Goal: Communication & Community: Answer question/provide support

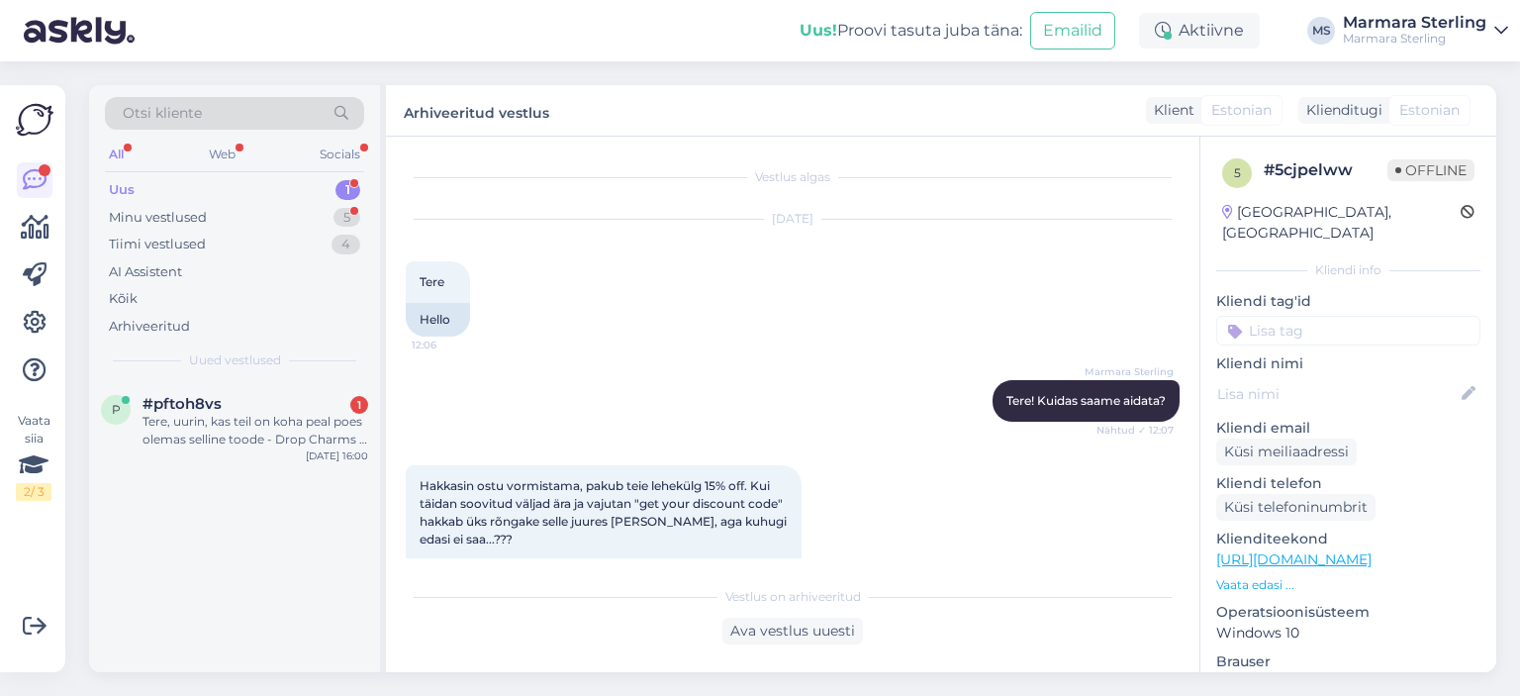
scroll to position [2395, 0]
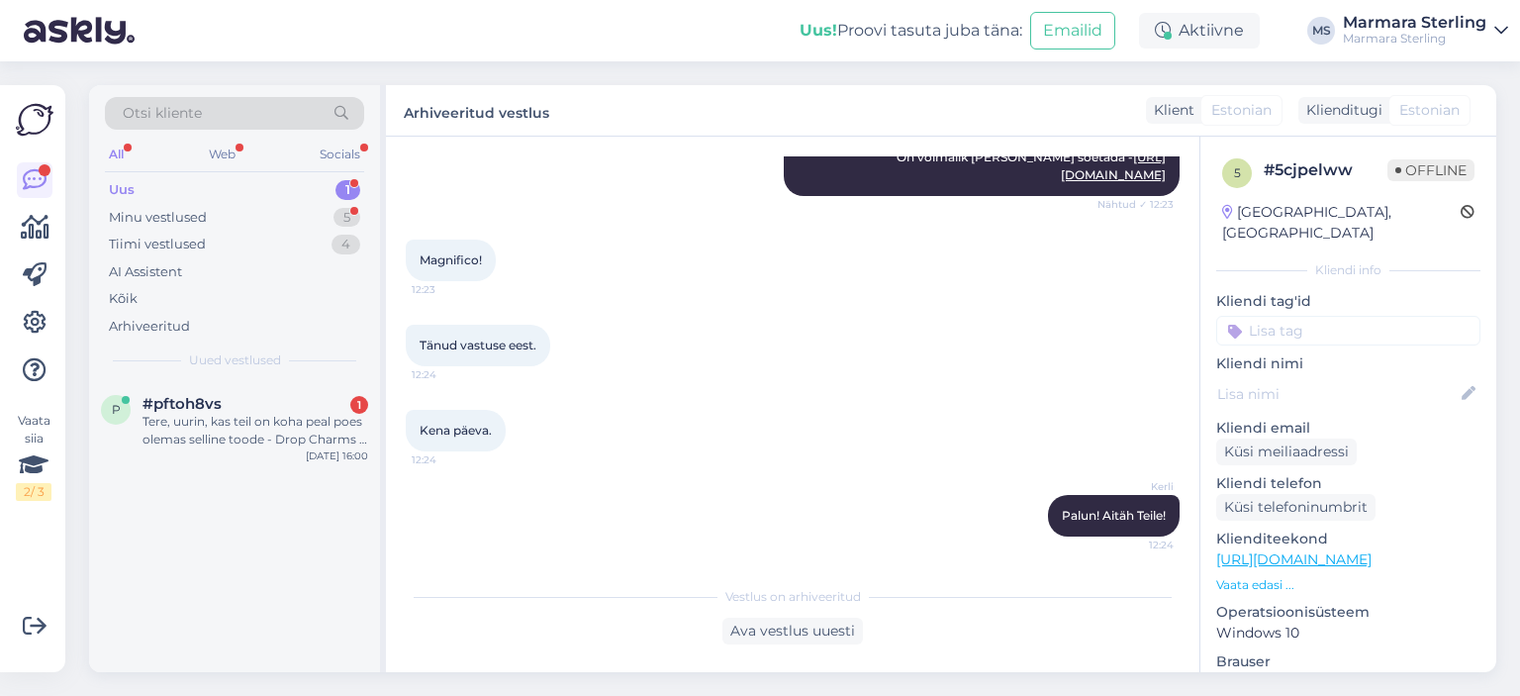
click at [130, 185] on div "Uus" at bounding box center [122, 190] width 26 height 20
click at [202, 415] on div "Tere, uurin, kas teil on koha peal poes olemas selline toode - Drop Charms & Li…" at bounding box center [256, 431] width 226 height 36
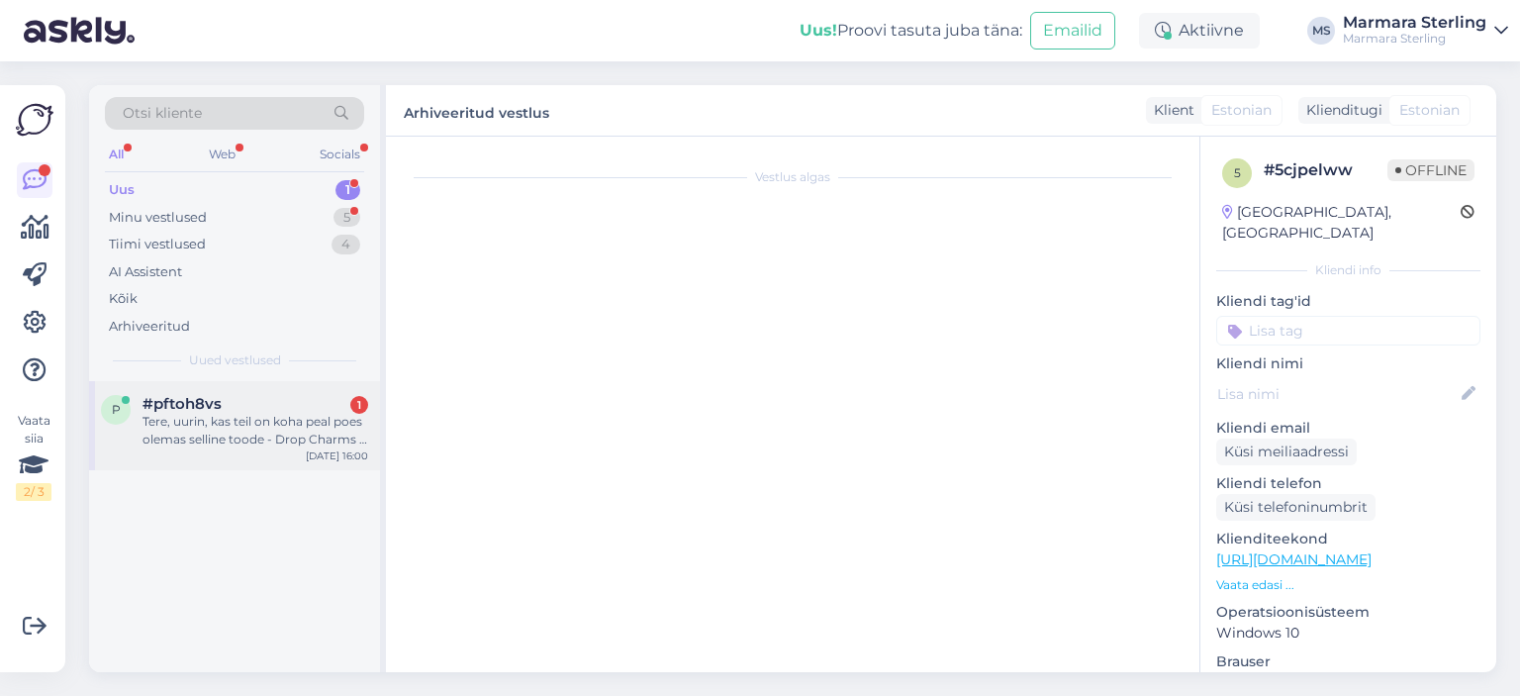
scroll to position [0, 0]
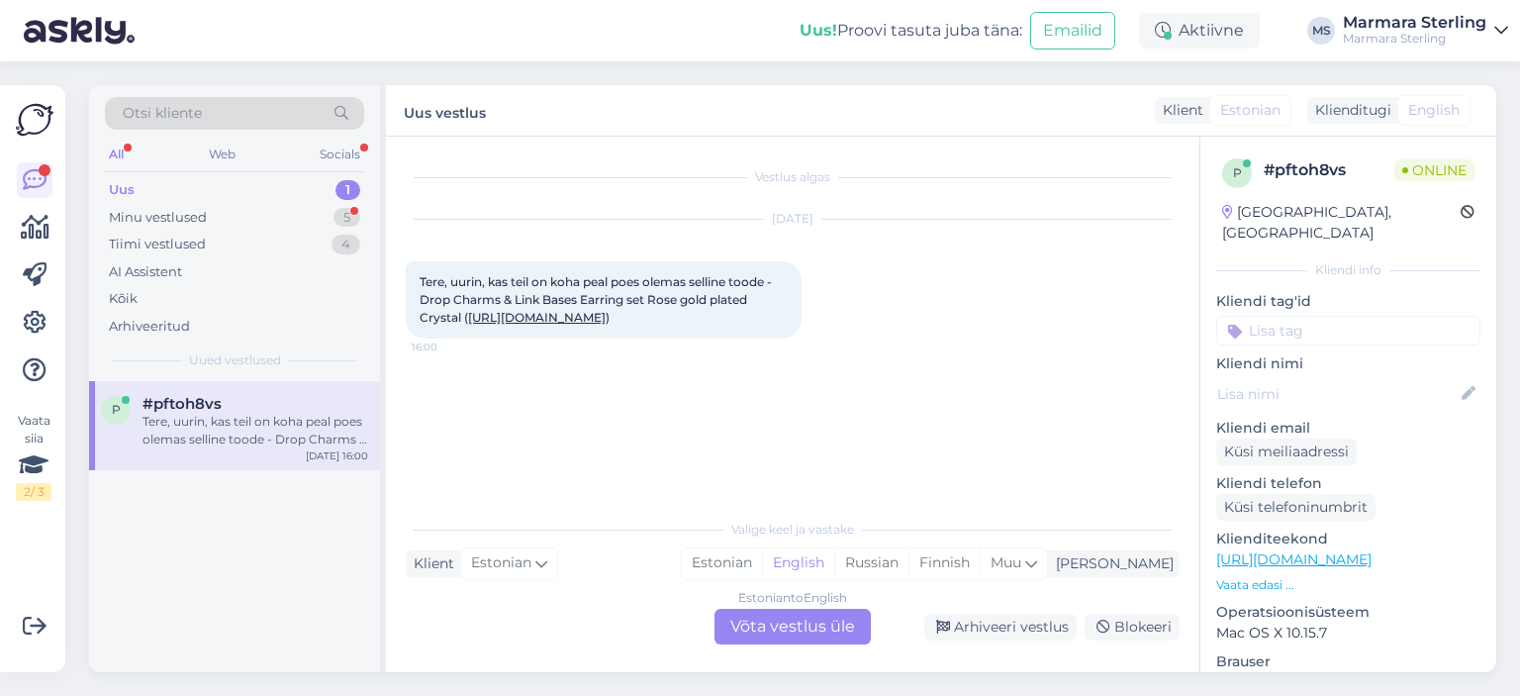
click at [793, 625] on div "Estonian to English Võta vestlus üle" at bounding box center [793, 627] width 156 height 36
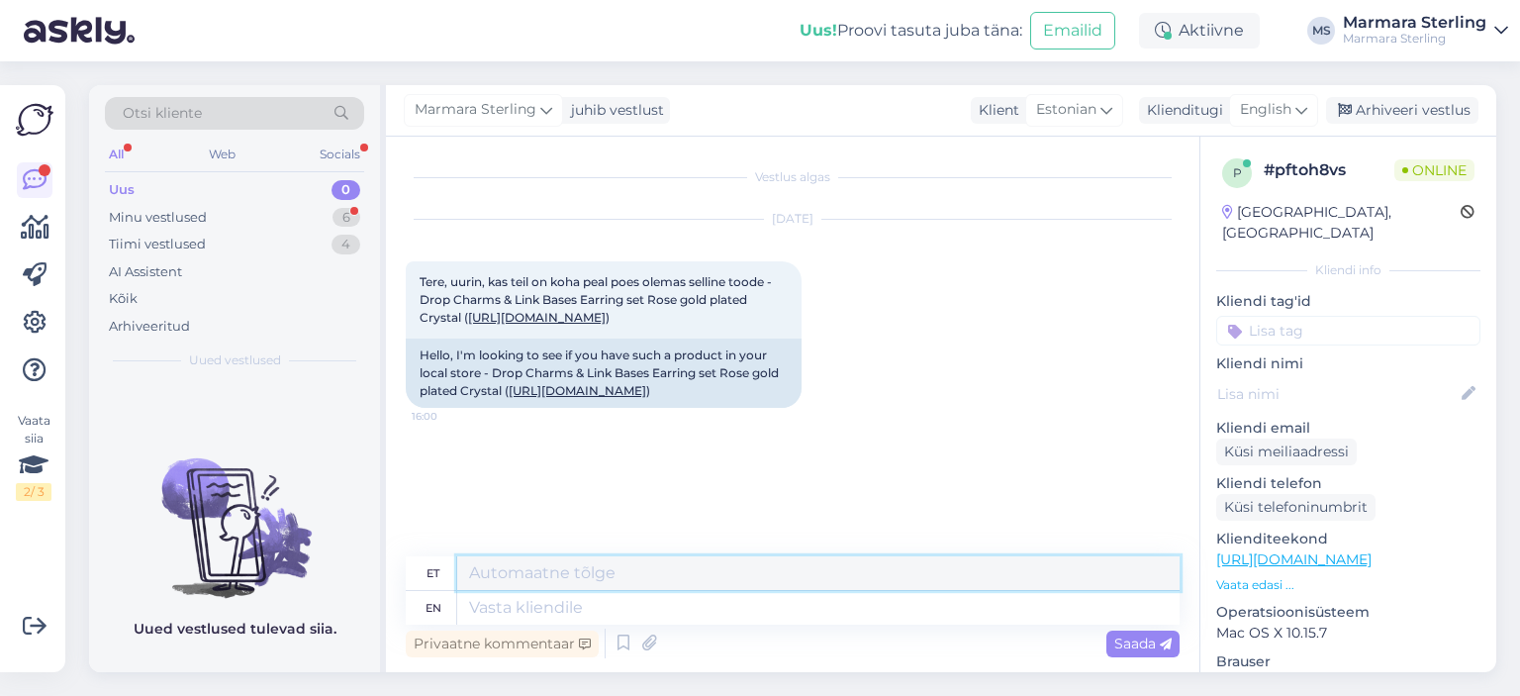
click at [567, 577] on textarea at bounding box center [818, 573] width 722 height 34
type textarea "Tere! Üks hetk, vaatame..."
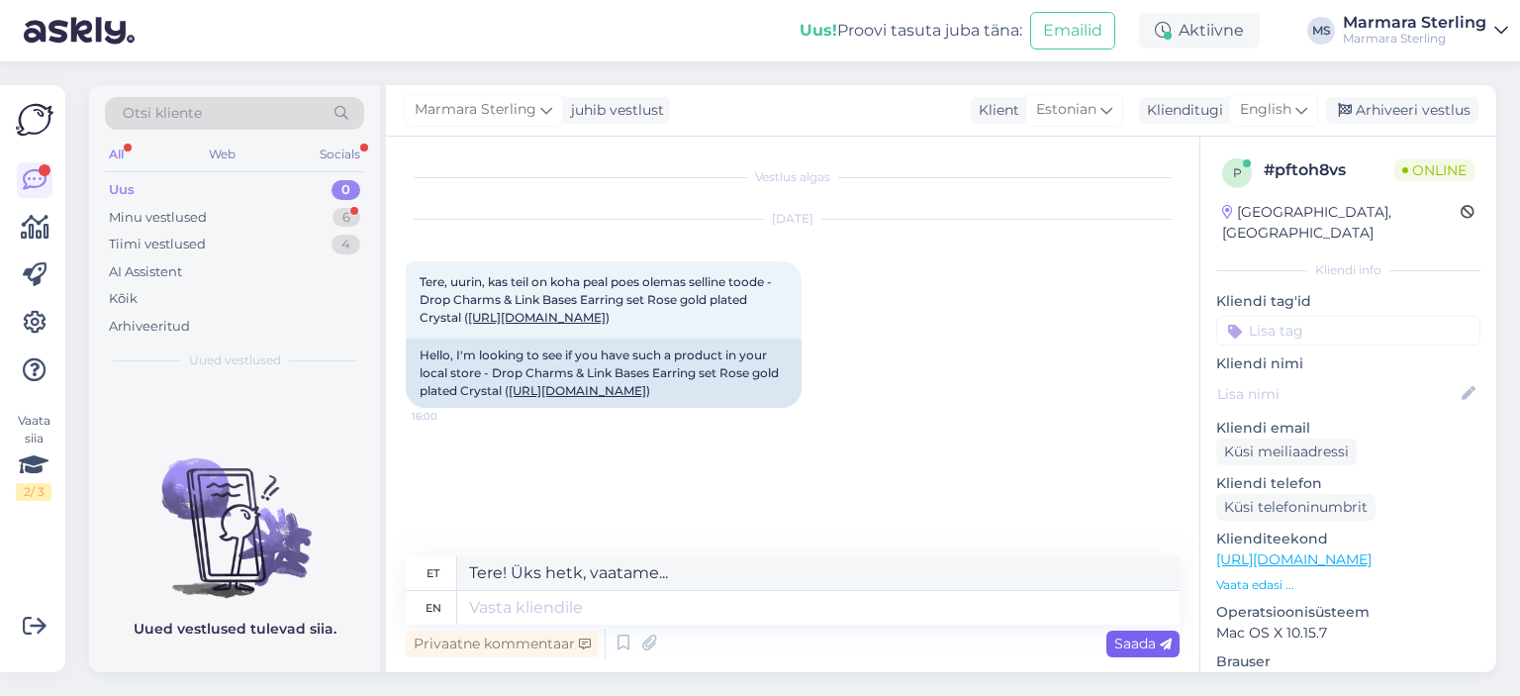
click at [1128, 641] on span "Saada" at bounding box center [1142, 643] width 57 height 18
click at [686, 587] on textarea "Tere! Üks hetk, vaatame..." at bounding box center [818, 573] width 722 height 34
drag, startPoint x: 698, startPoint y: 571, endPoint x: 384, endPoint y: 539, distance: 315.3
click at [384, 539] on div "Otsi kliente All Web Socials Uus 0 Minu vestlused 6 Tiimi vestlused 4 AI Assist…" at bounding box center [792, 378] width 1407 height 587
click at [490, 613] on textarea at bounding box center [818, 608] width 722 height 34
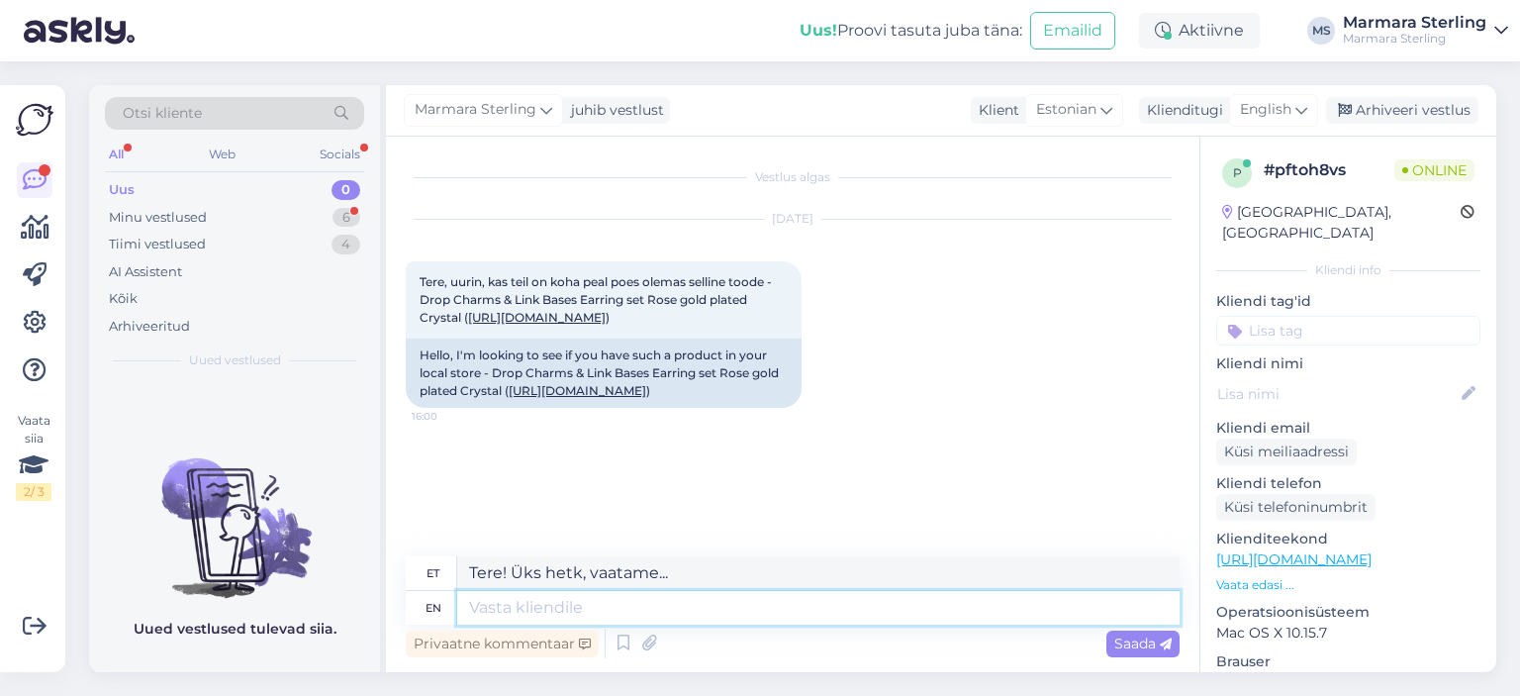
paste textarea "Tere! Üks hetk, vaatame..."
type textarea "Tere! Üks hetk, vaatame..."
type textarea "Tere! Üks kord, vaatame..."
type textarea "Tere! Üks hetk, vaatame..."
click at [1120, 641] on span "Saada" at bounding box center [1142, 643] width 57 height 18
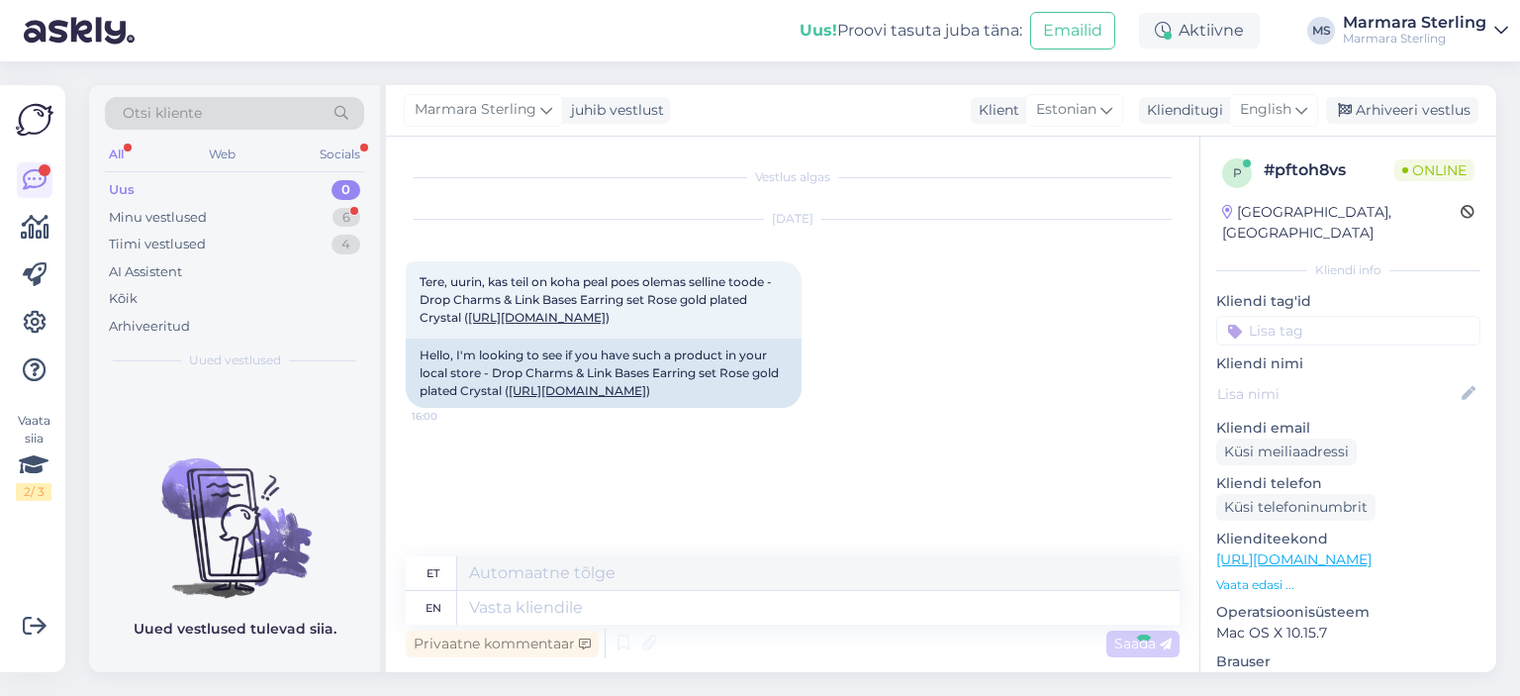
scroll to position [80, 0]
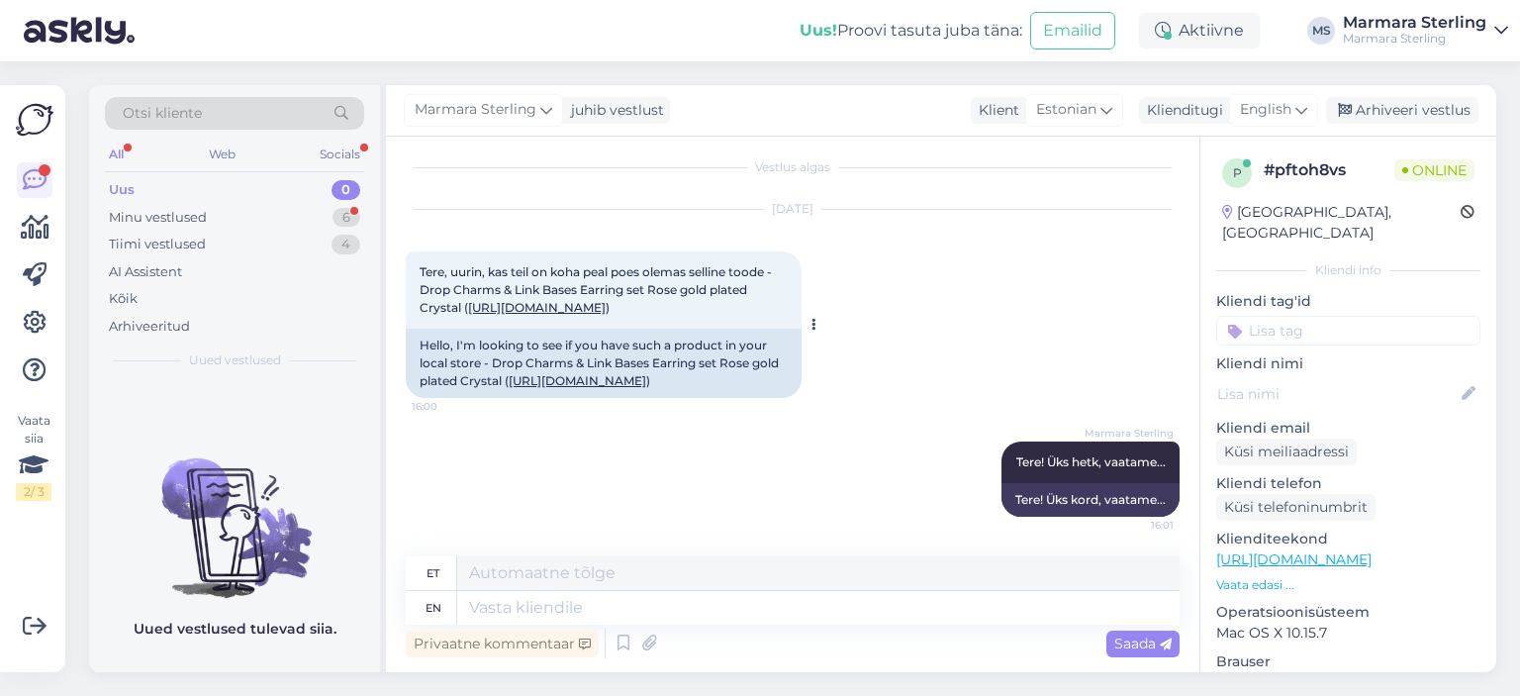
click at [646, 373] on link "[URL][DOMAIN_NAME]" at bounding box center [578, 380] width 138 height 15
click at [510, 604] on textarea at bounding box center [818, 608] width 722 height 34
type textarea "Jah, o"
type textarea "Jah,"
type textarea "Jah, on"
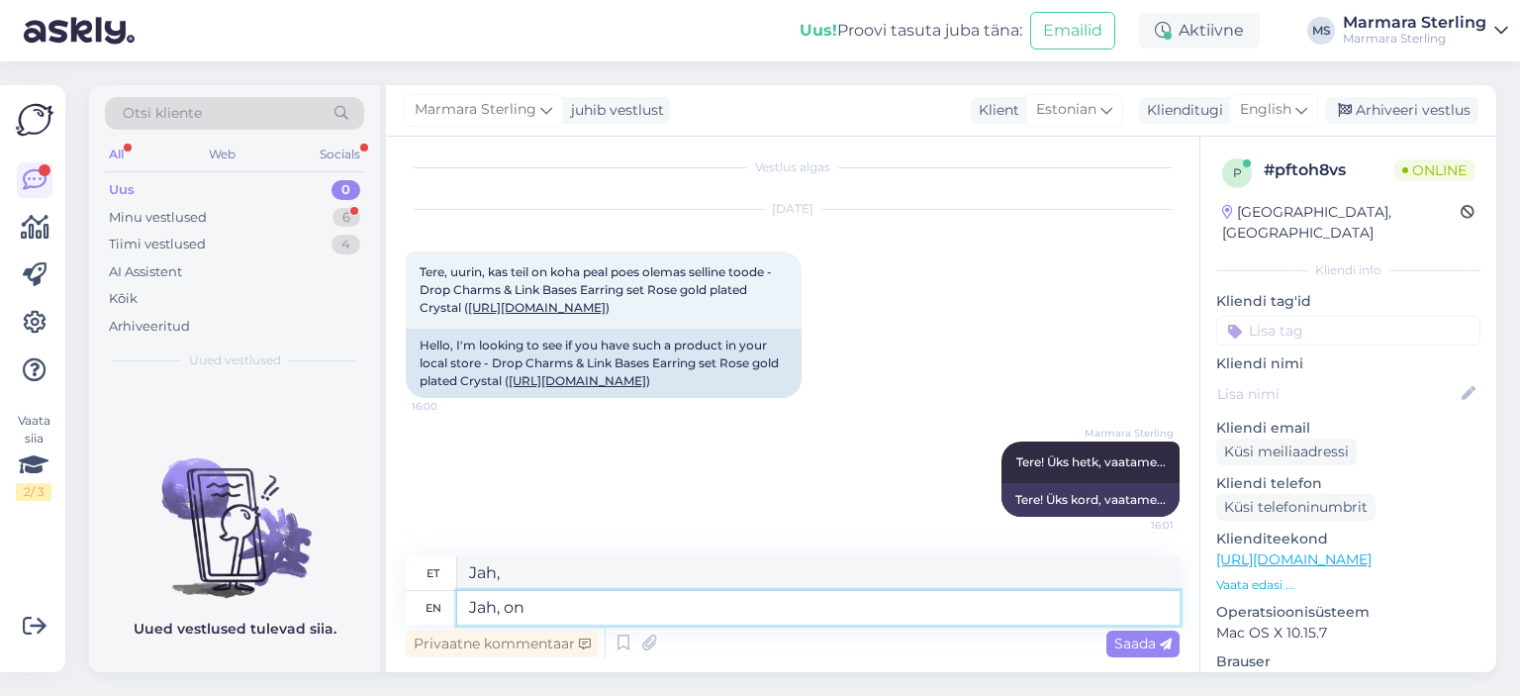
type textarea "Jah, peal"
type textarea "Jah, on olema"
type textarea "Jah, on olemas"
type textarea "Jah, on olemas."
type textarea "Jah, olemas."
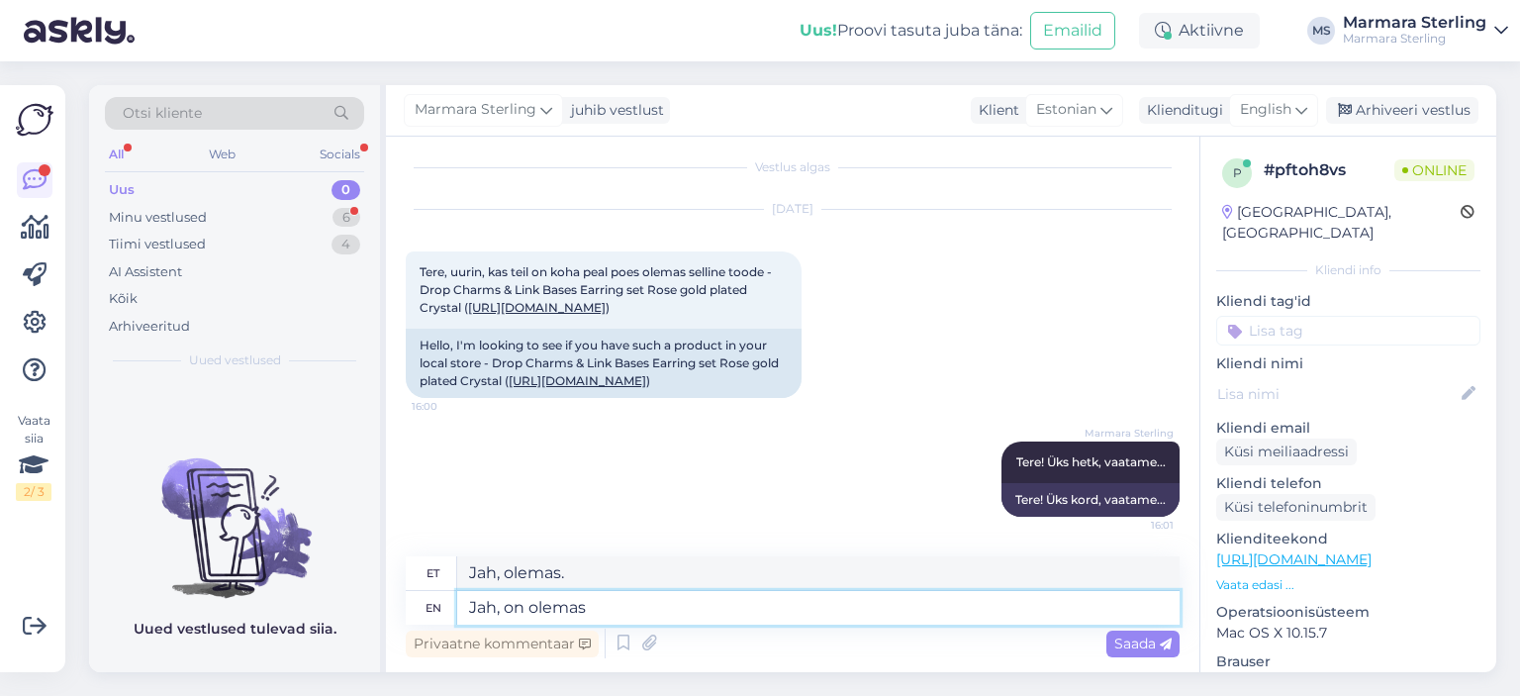
type textarea "Jah, on olemas :"
type textarea "Jah, on olemas"
type textarea "Jah, on olemas :)"
type textarea "Jah, olemas :)"
type textarea "Jah, on olemas :)"
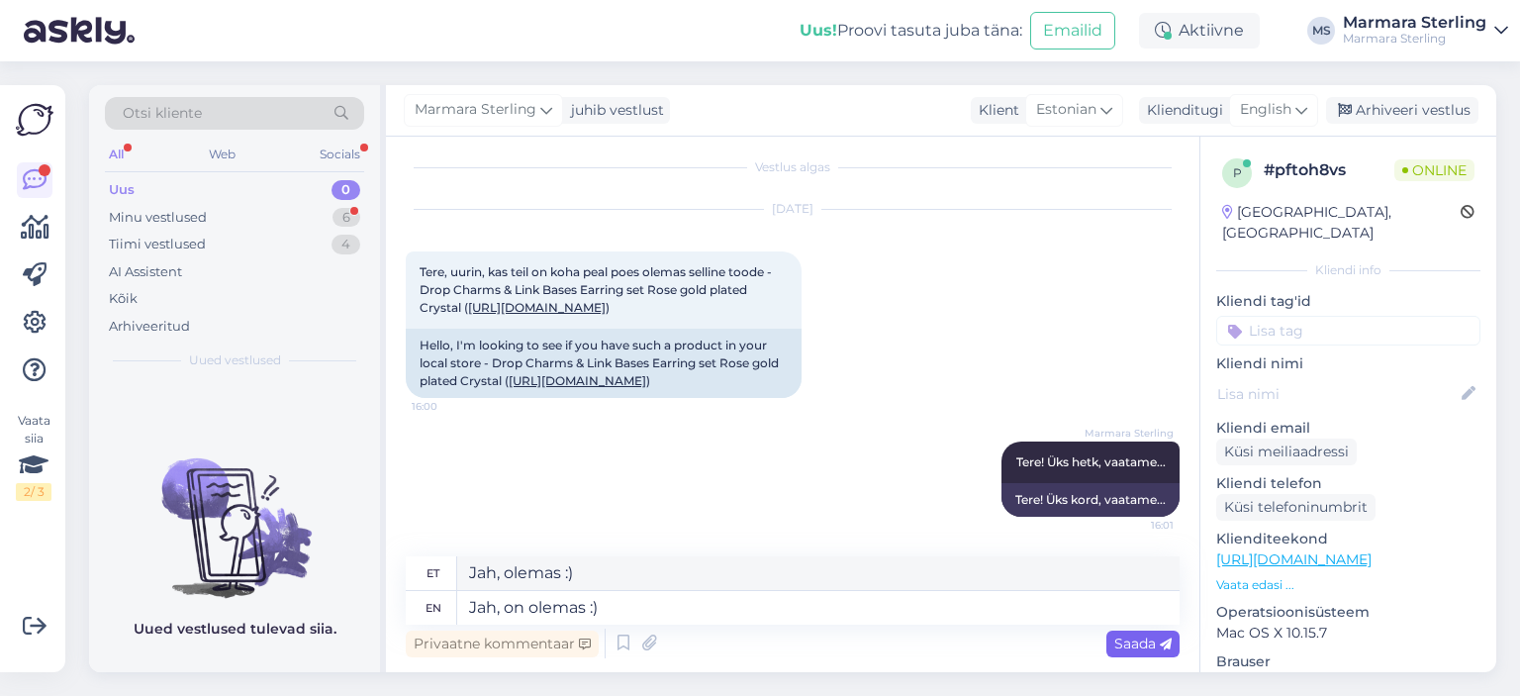
click at [1123, 644] on span "Saada" at bounding box center [1142, 643] width 57 height 18
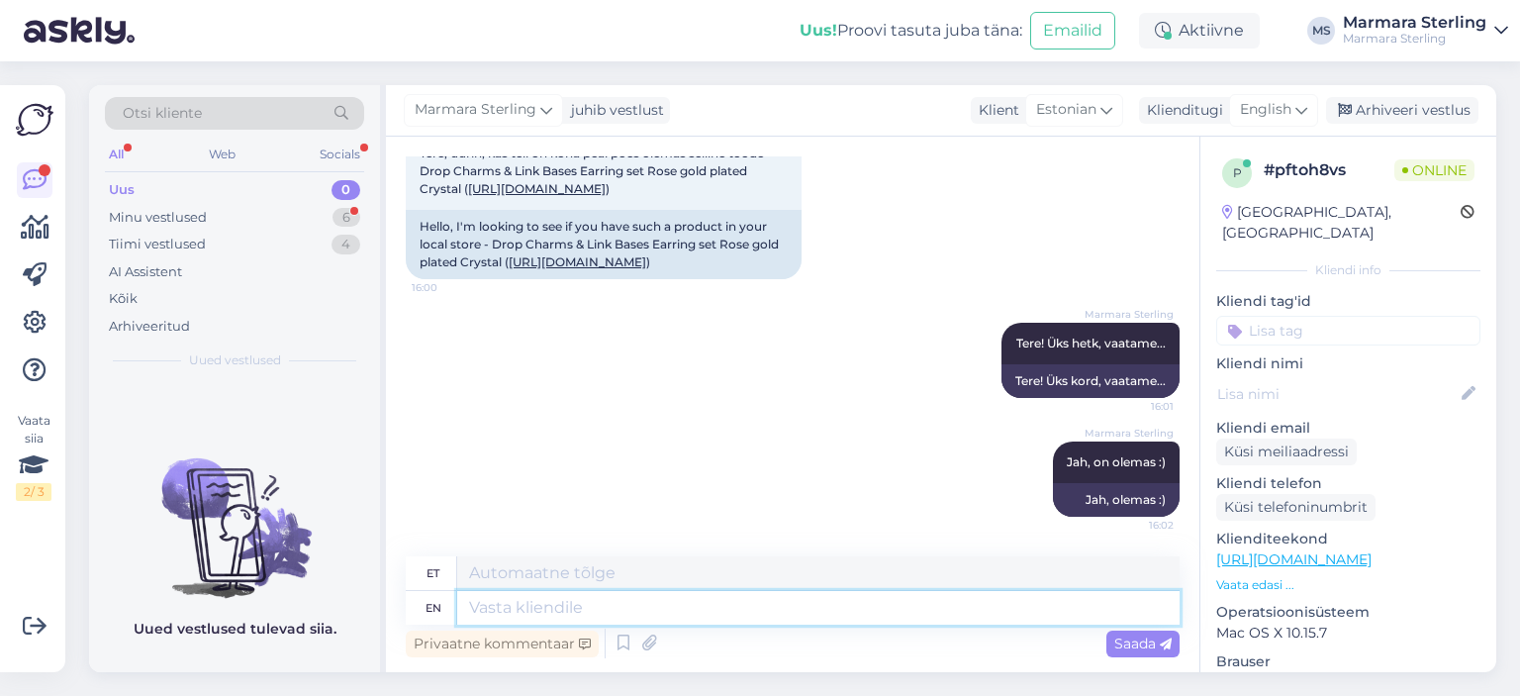
click at [557, 605] on textarea at bounding box center [818, 608] width 722 height 34
click at [574, 568] on textarea at bounding box center [818, 573] width 722 height 34
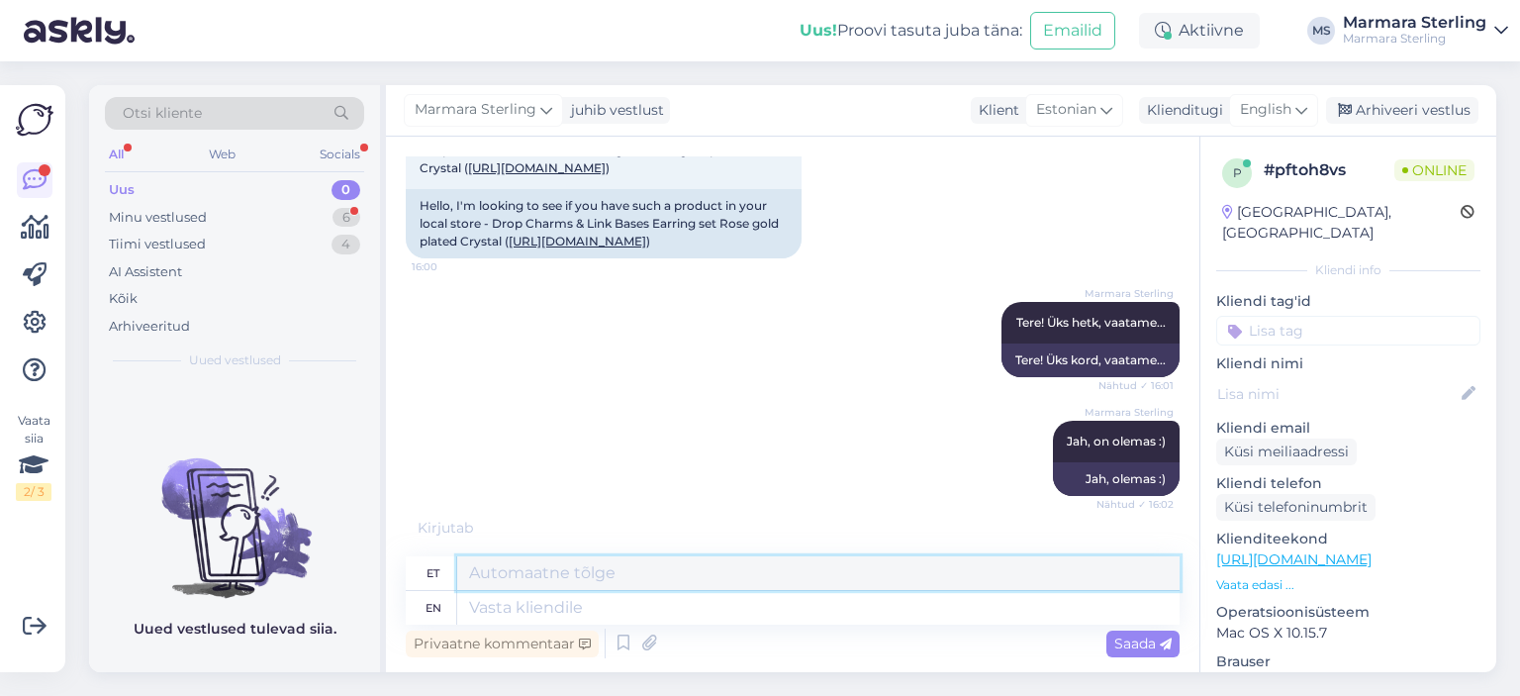
scroll to position [318, 0]
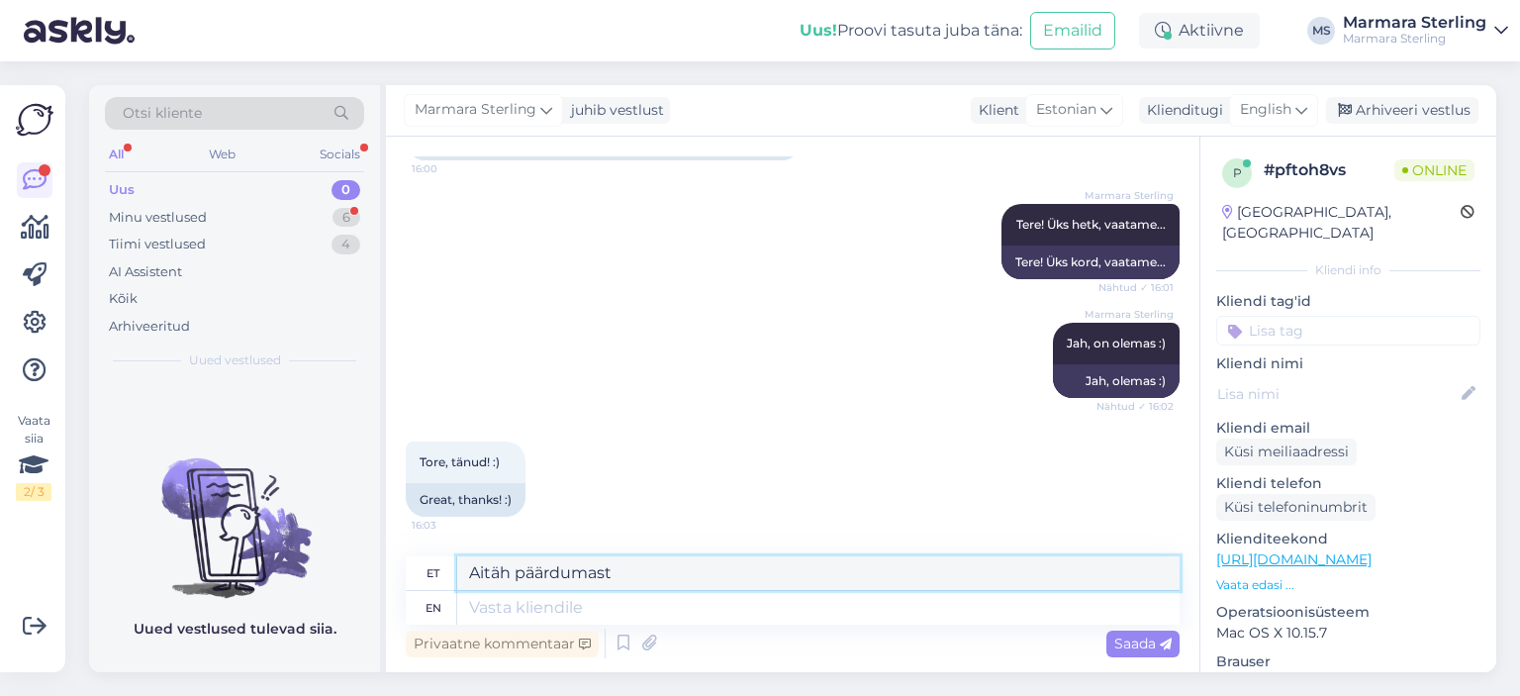
click at [539, 575] on textarea "Aitäh päärdumast" at bounding box center [818, 573] width 722 height 34
click at [653, 576] on textarea "Aitäh pöördumast" at bounding box center [818, 573] width 722 height 34
type textarea "Aitäh pöördumast! :)"
click at [1146, 636] on span "Saada" at bounding box center [1142, 643] width 57 height 18
click at [625, 613] on textarea at bounding box center [818, 608] width 722 height 34
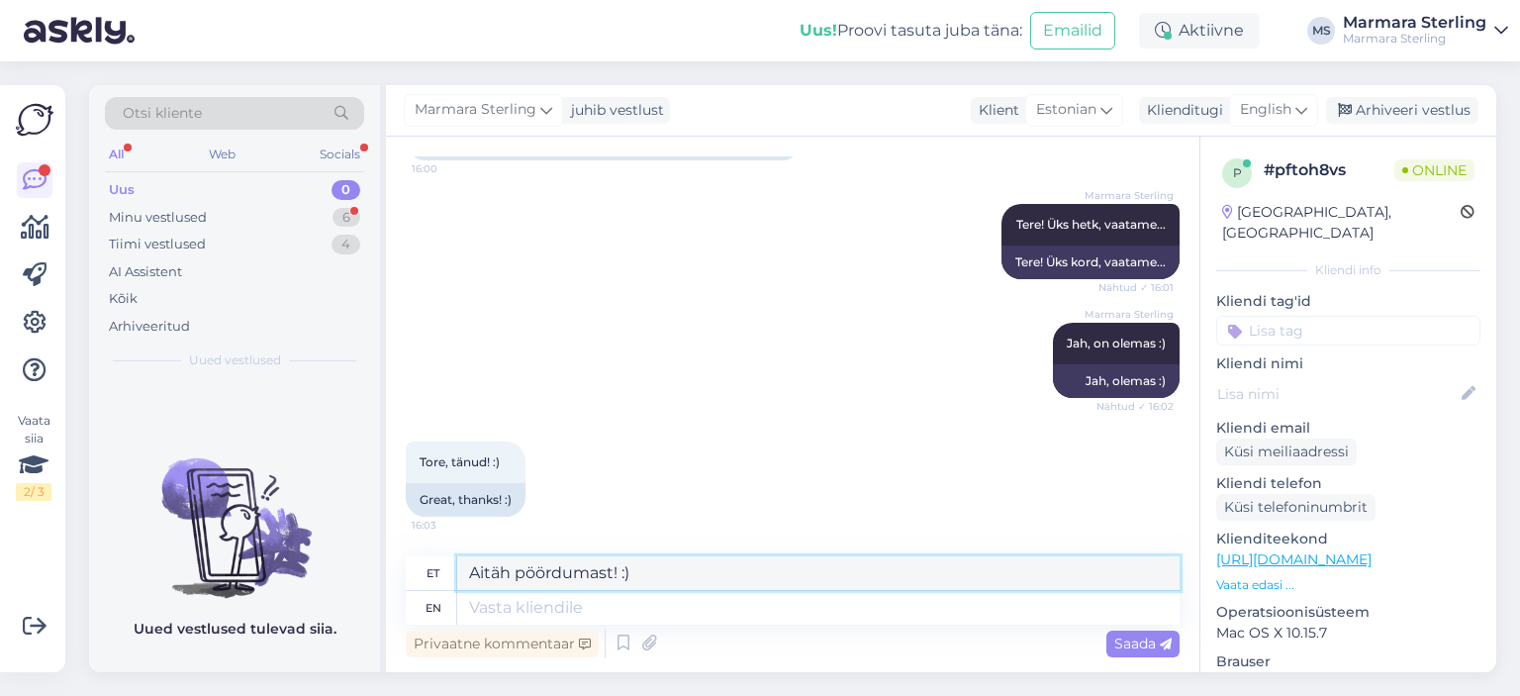
drag, startPoint x: 674, startPoint y: 577, endPoint x: 181, endPoint y: 526, distance: 495.6
click at [181, 526] on div "Otsi kliente All Web Socials Uus 0 Minu vestlused 6 Tiimi vestlused 4 AI Assist…" at bounding box center [792, 378] width 1407 height 587
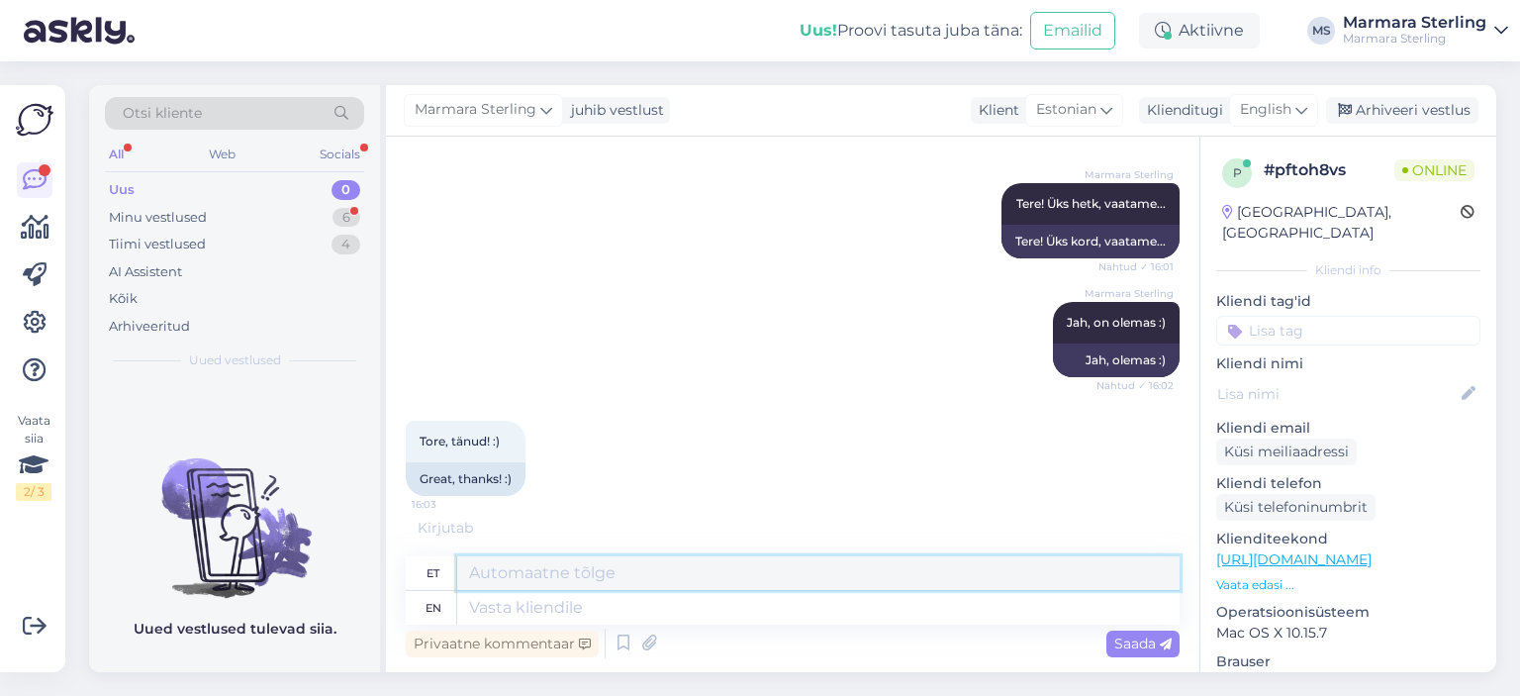
scroll to position [338, 0]
click at [566, 597] on textarea at bounding box center [818, 608] width 722 height 34
paste textarea "Aitäh pöördumast! :)"
type textarea "Aitäh pöördumast! :)"
type textarea "Aitäh pööramast! :)"
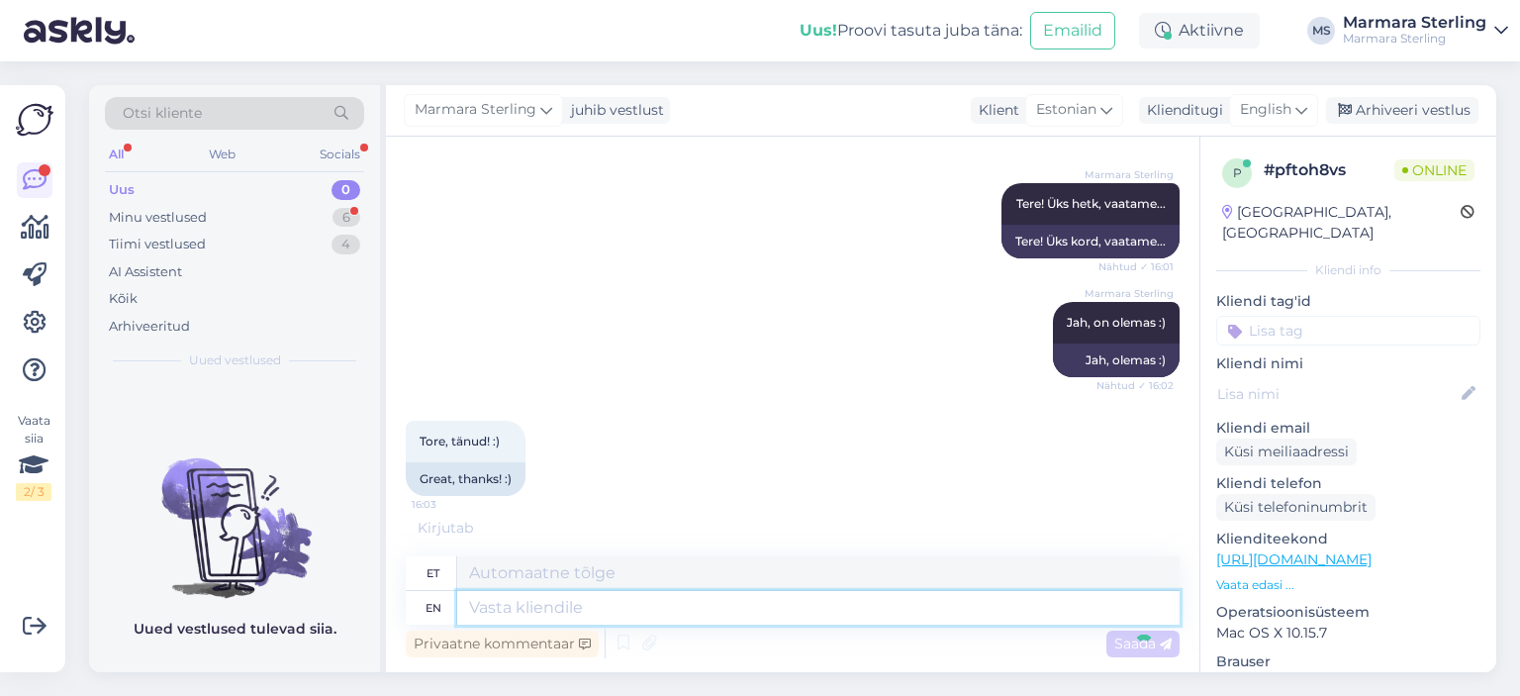
scroll to position [436, 0]
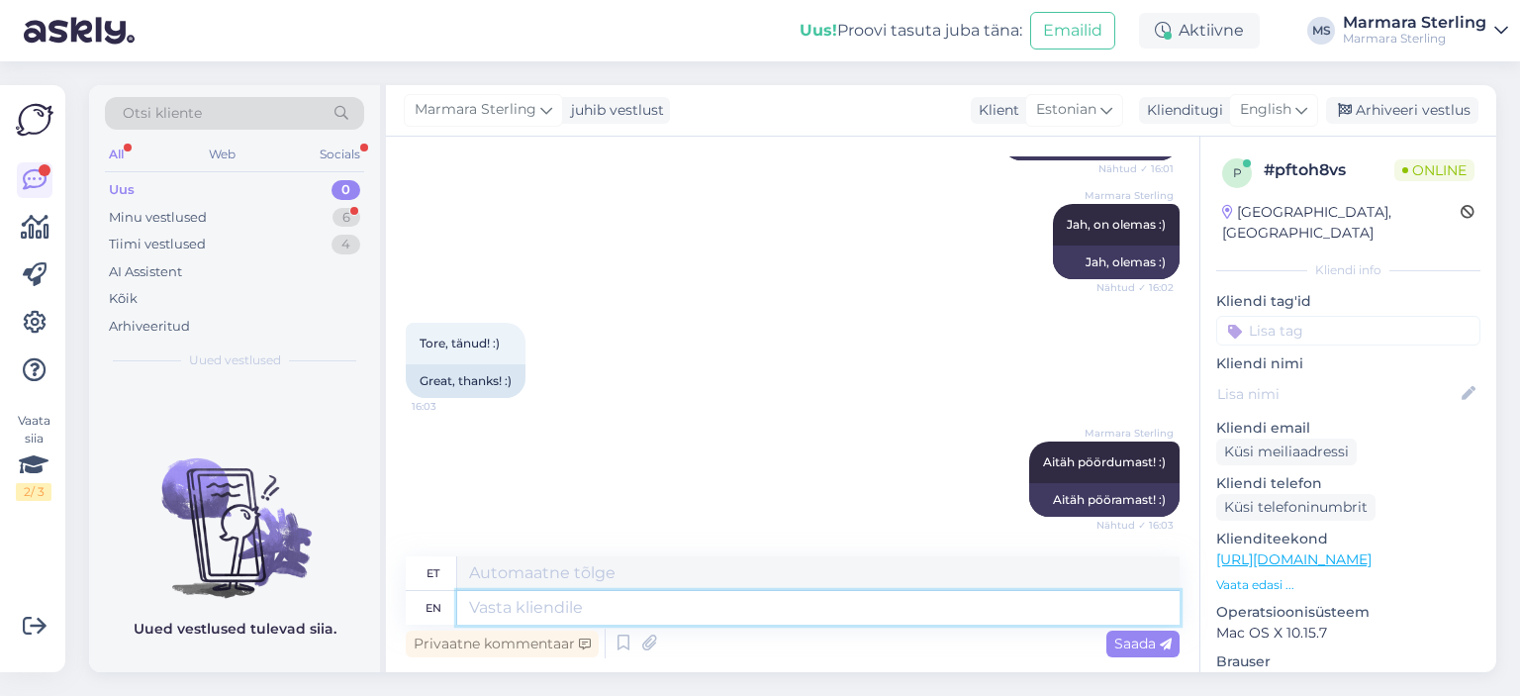
click at [794, 596] on textarea at bounding box center [818, 608] width 722 height 34
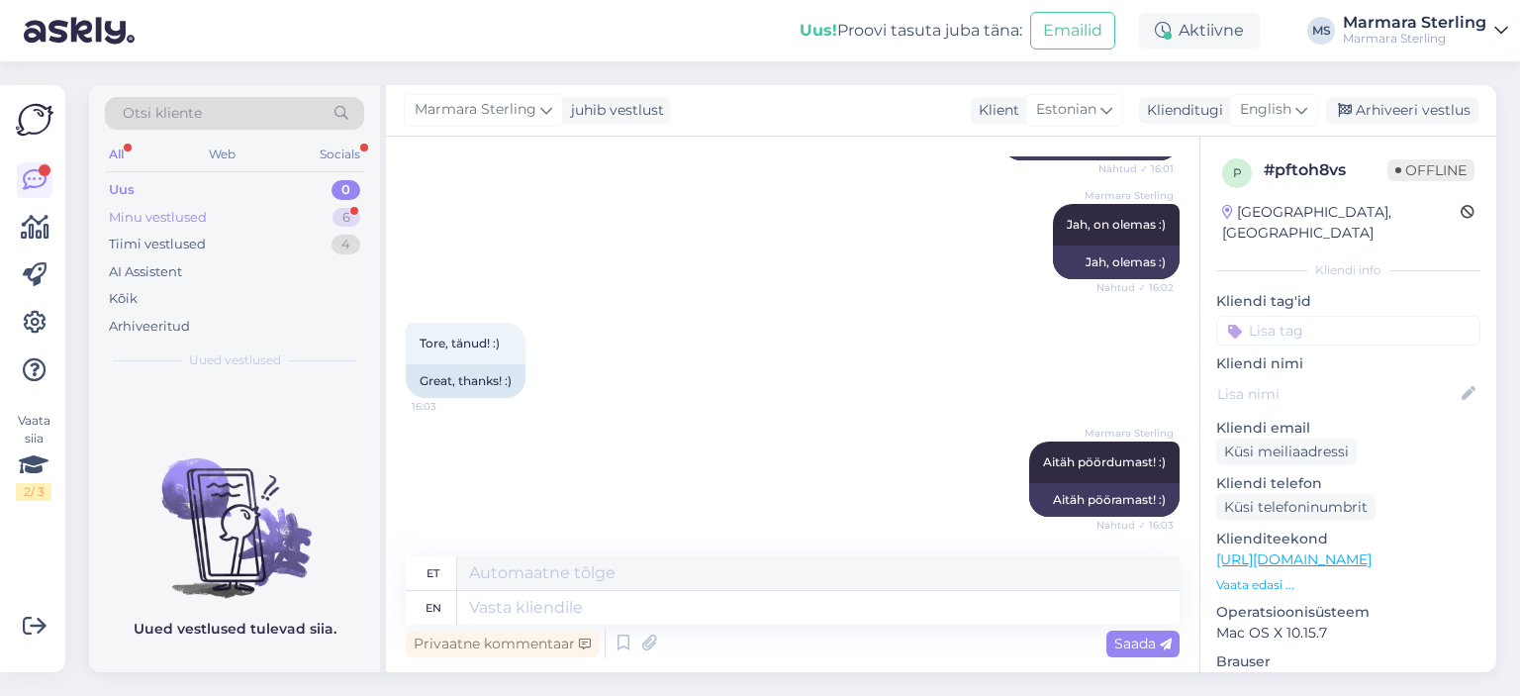
click at [122, 213] on div "Minu vestlused" at bounding box center [158, 218] width 98 height 20
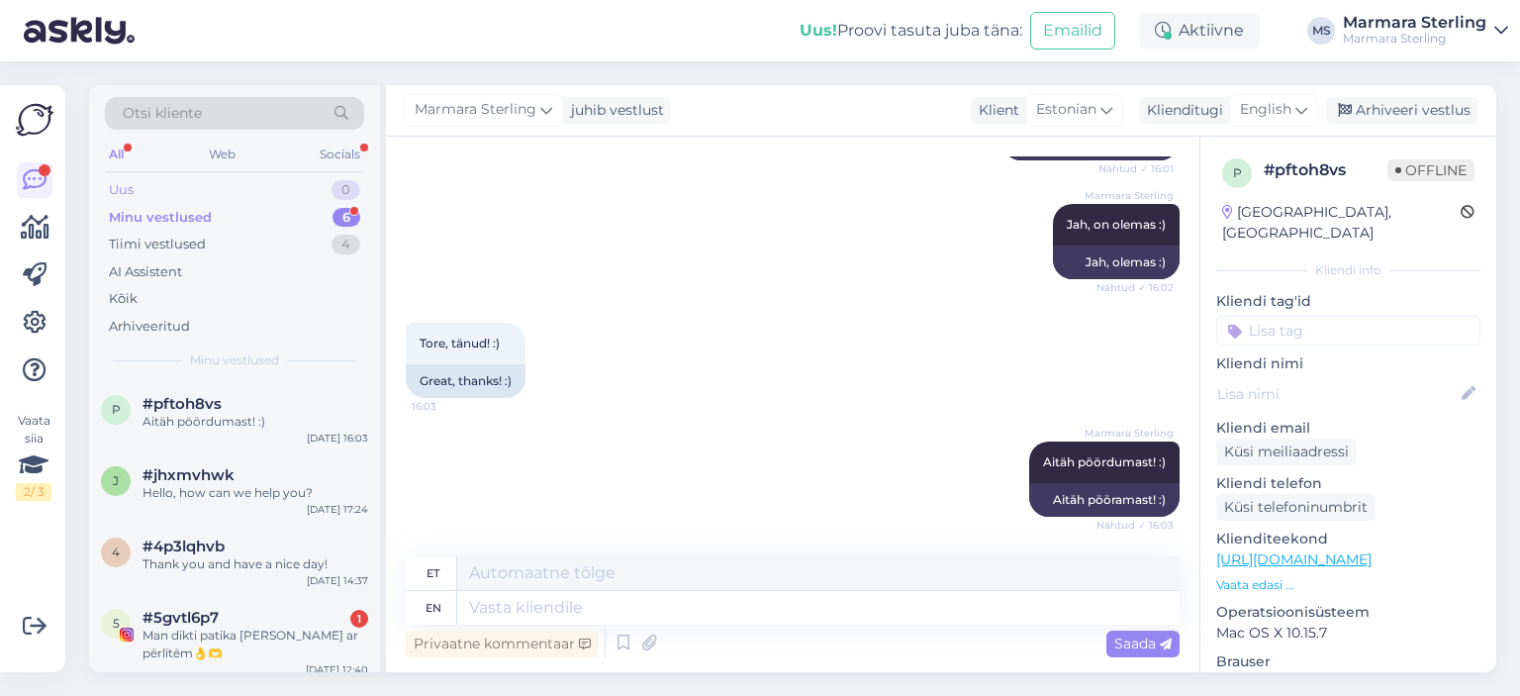
click at [123, 189] on div "Uus" at bounding box center [121, 190] width 25 height 20
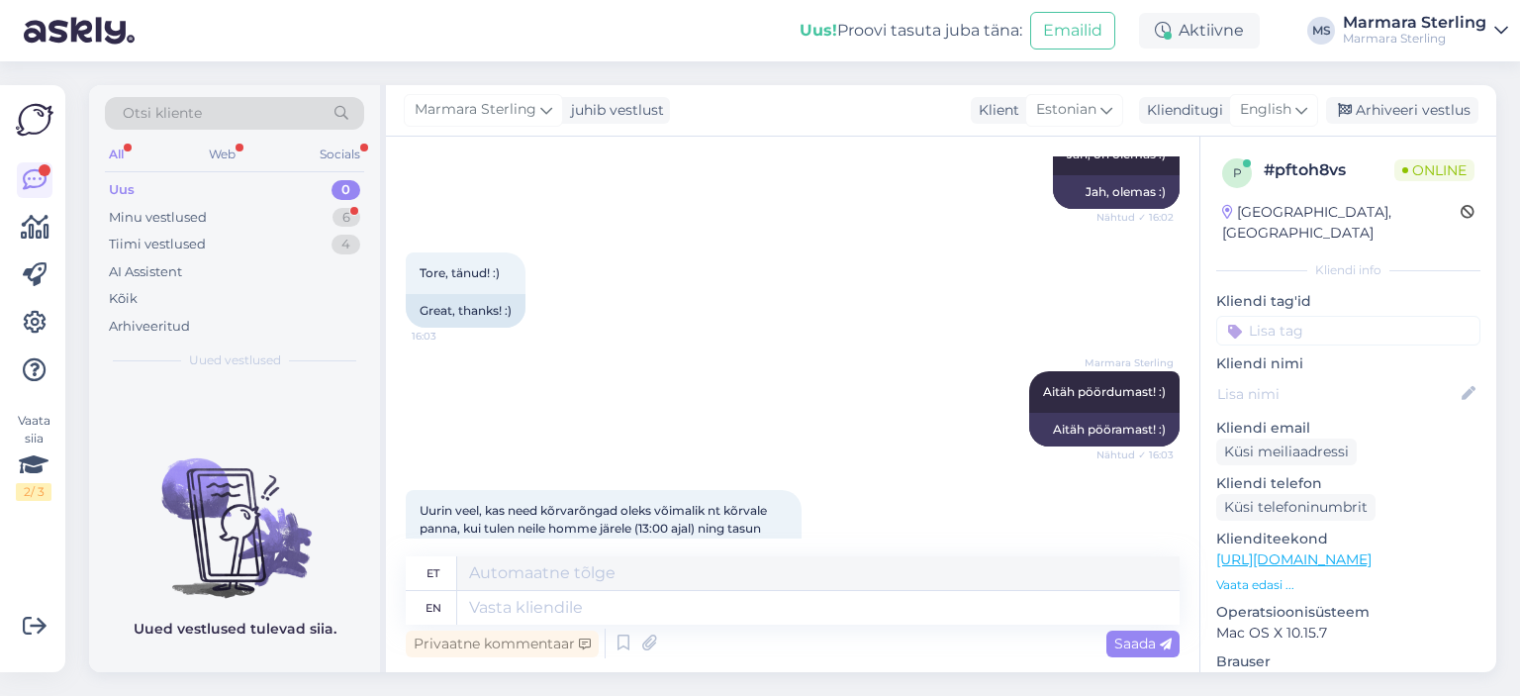
scroll to position [645, 0]
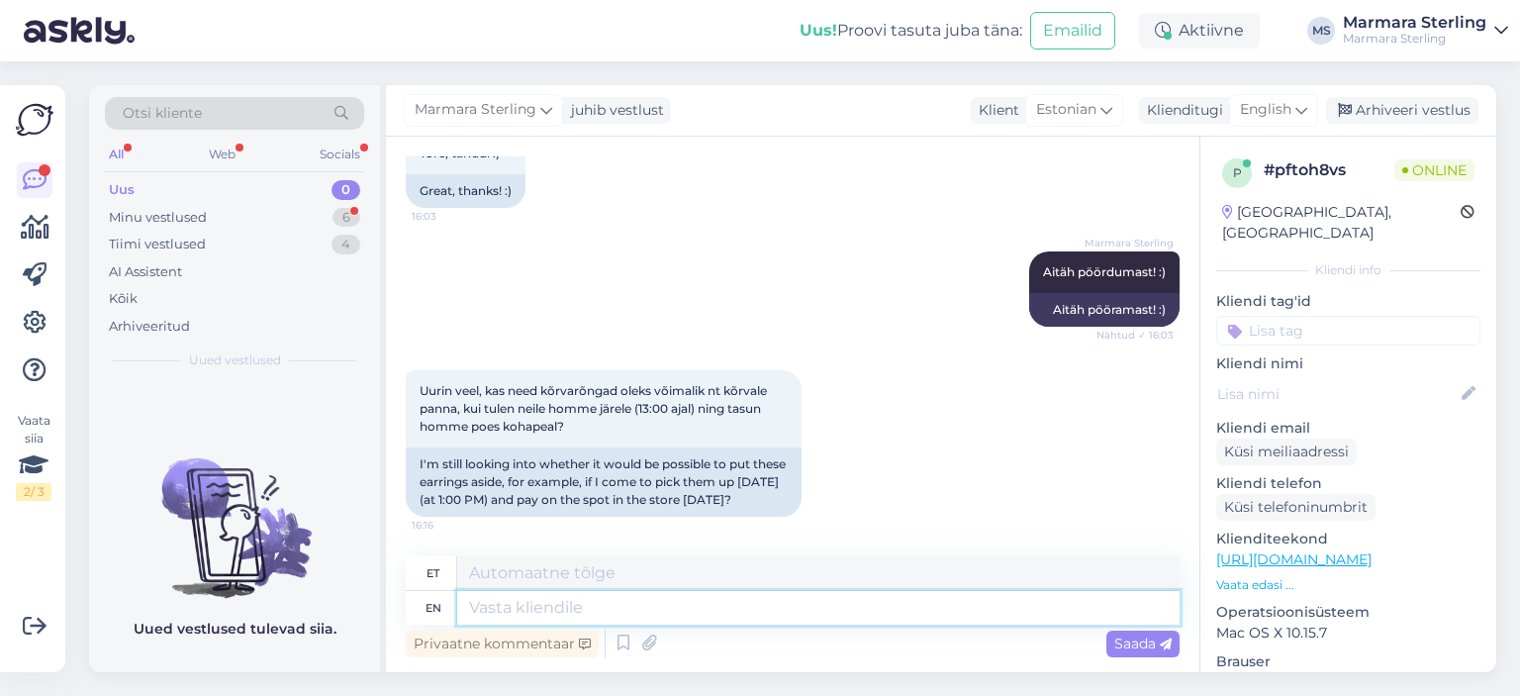
click at [499, 601] on textarea at bounding box center [818, 608] width 722 height 34
type textarea "Jah,"
type textarea "Jah, ikka!"
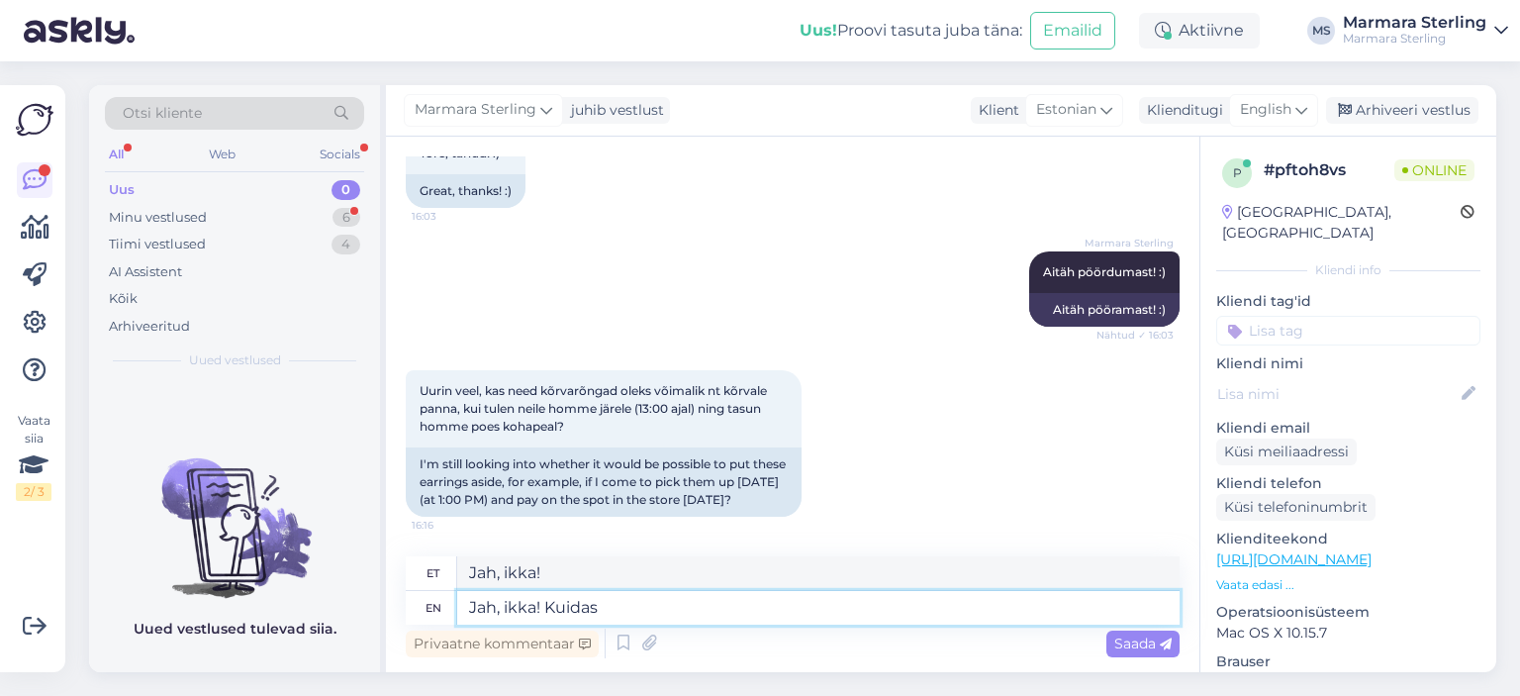
type textarea "Jah, ikka! Kuidas"
type textarea "Jah, ikka! Kuidas on?"
type textarea "Jah, ikka! Kuidas Teie"
type textarea "Jah, ikka! Kuidas sinulgi"
type textarea "Jah, ikka! Kuidas [PERSON_NAME] o"
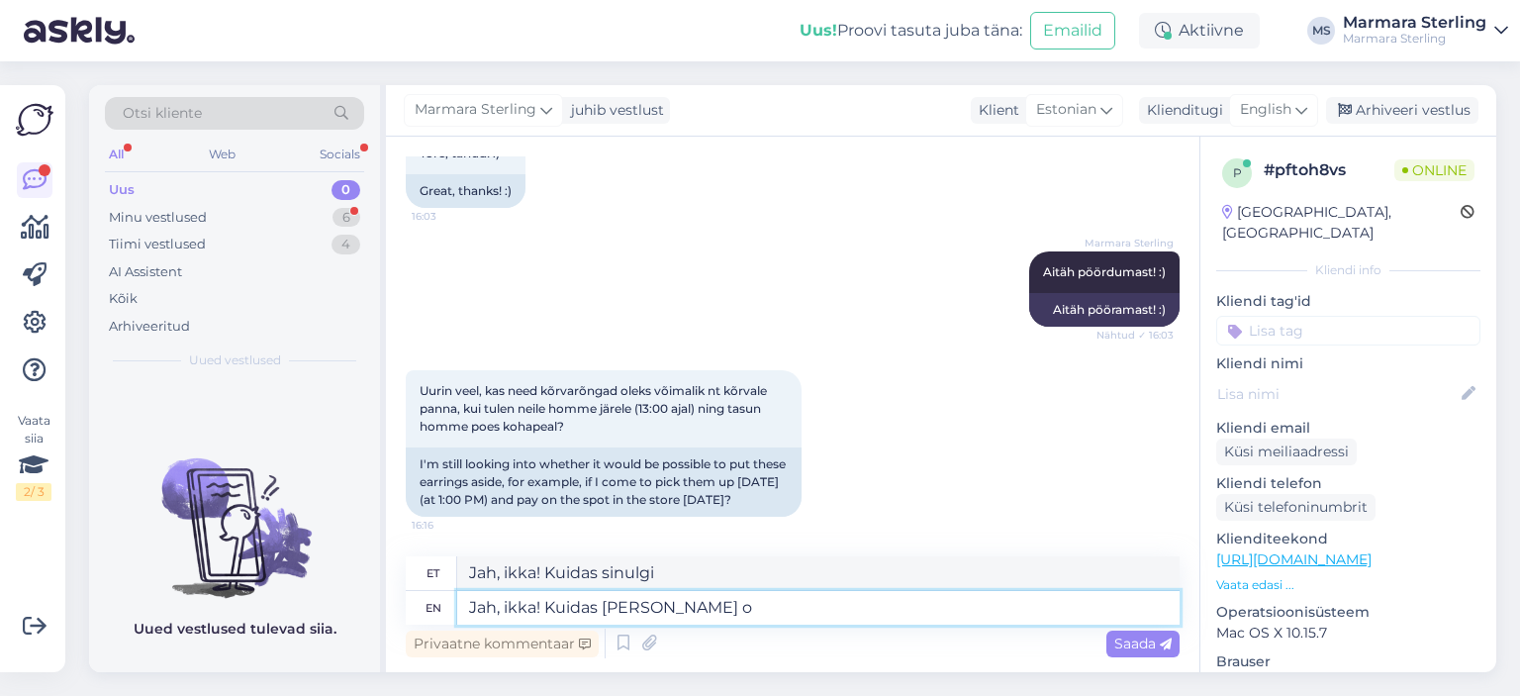
type textarea "Jah, ikka! Kuidas sinu nimi on"
type textarea "Jah, ikka! Kuidas [PERSON_NAME] on?"
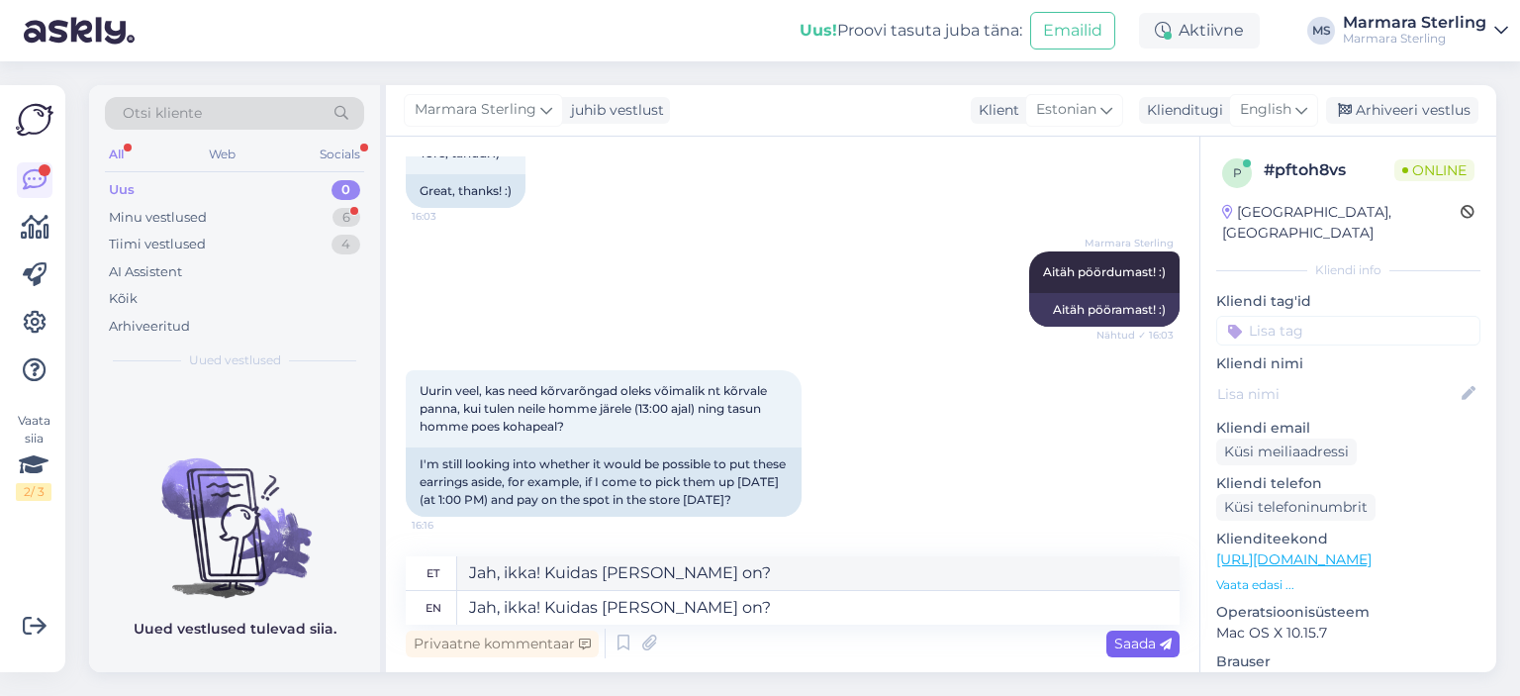
click at [1135, 644] on span "Saada" at bounding box center [1142, 643] width 57 height 18
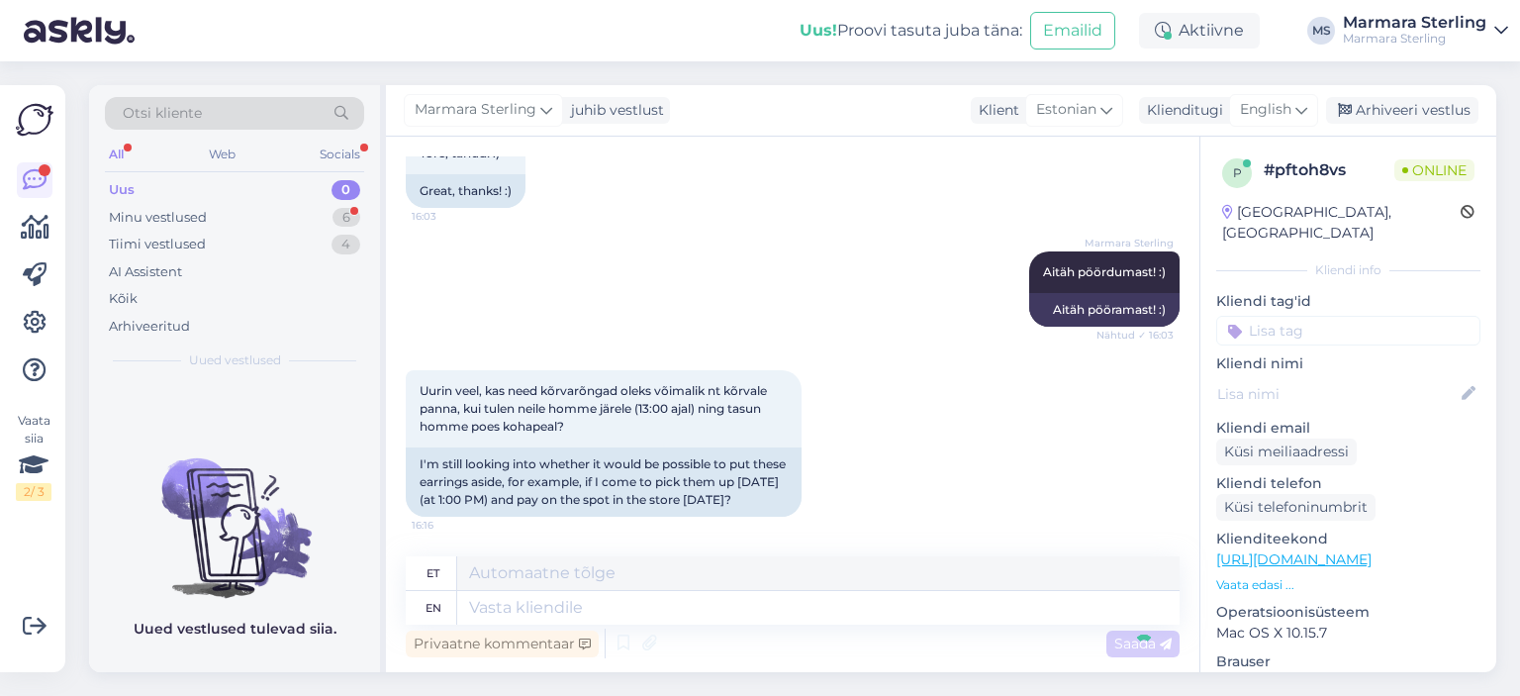
scroll to position [764, 0]
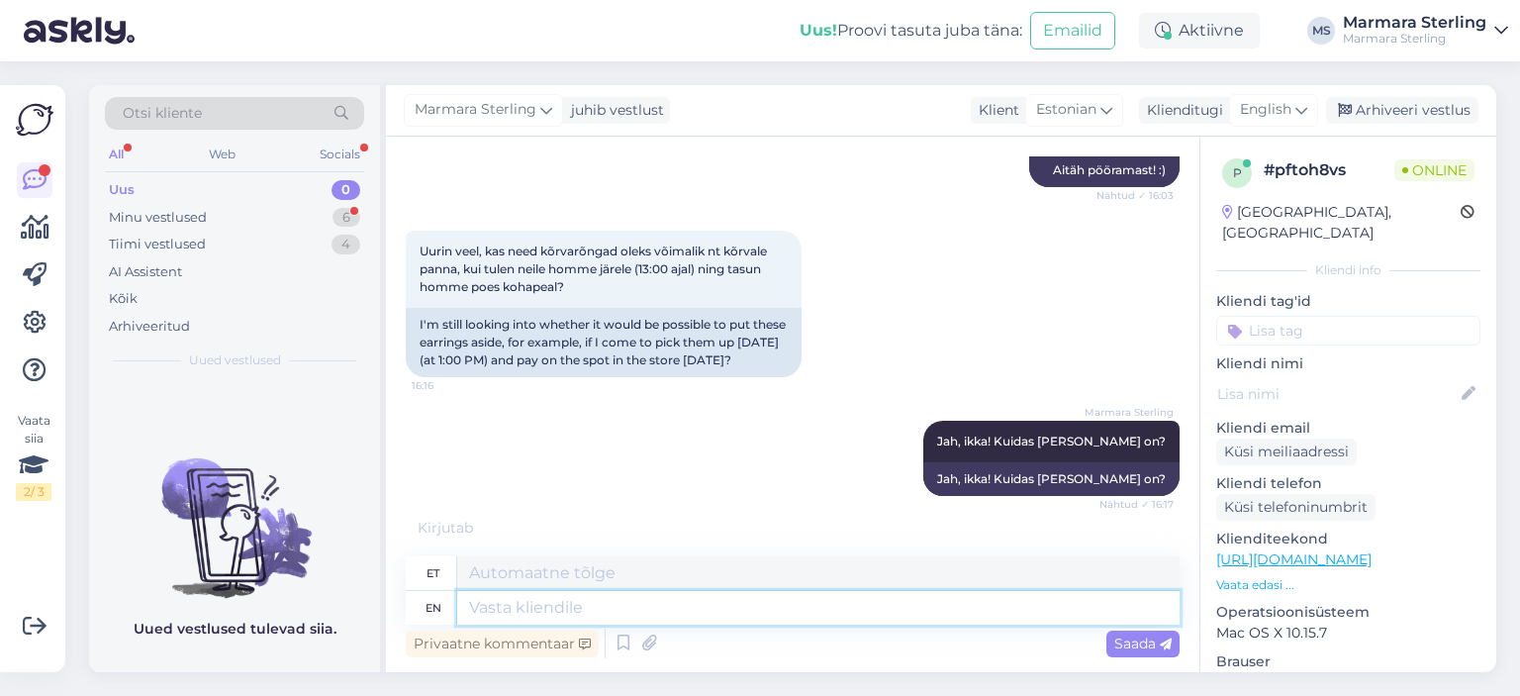
click at [668, 615] on textarea at bounding box center [818, 608] width 722 height 34
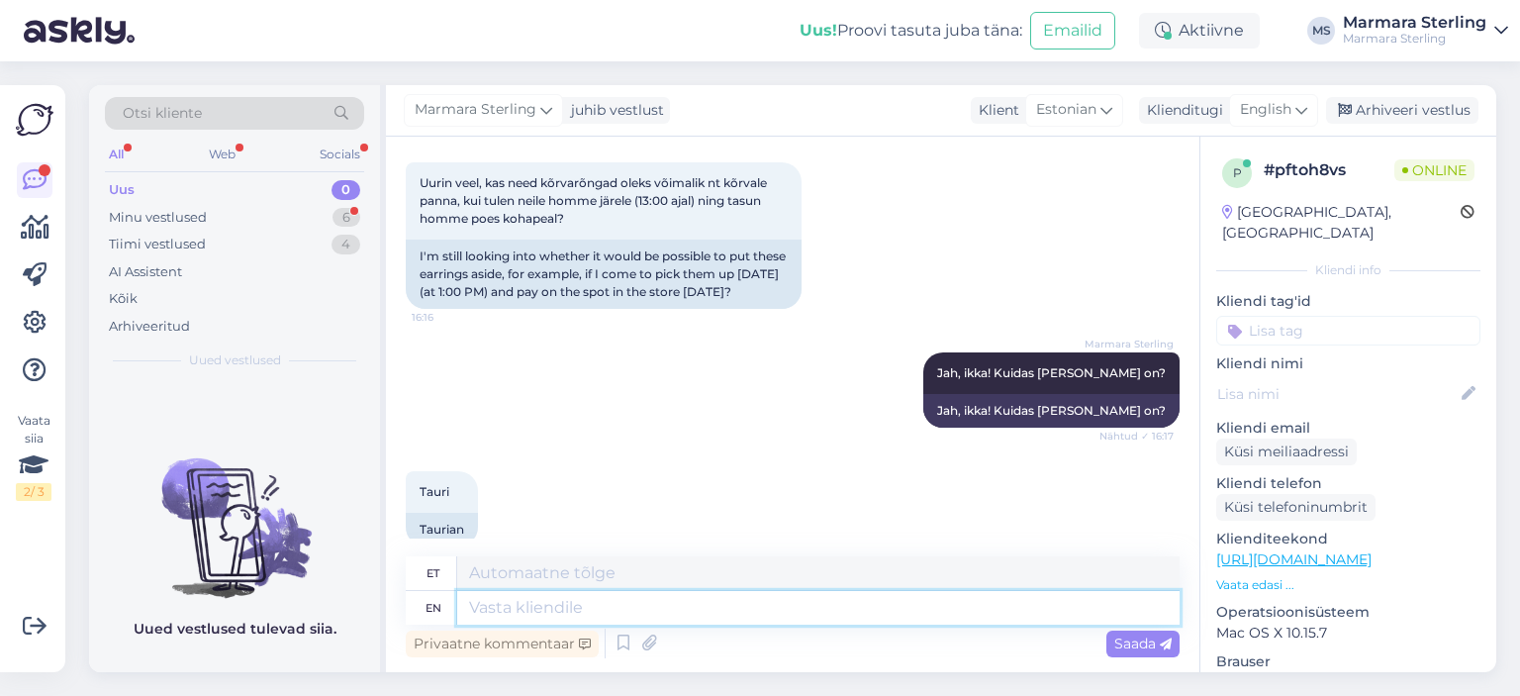
scroll to position [883, 0]
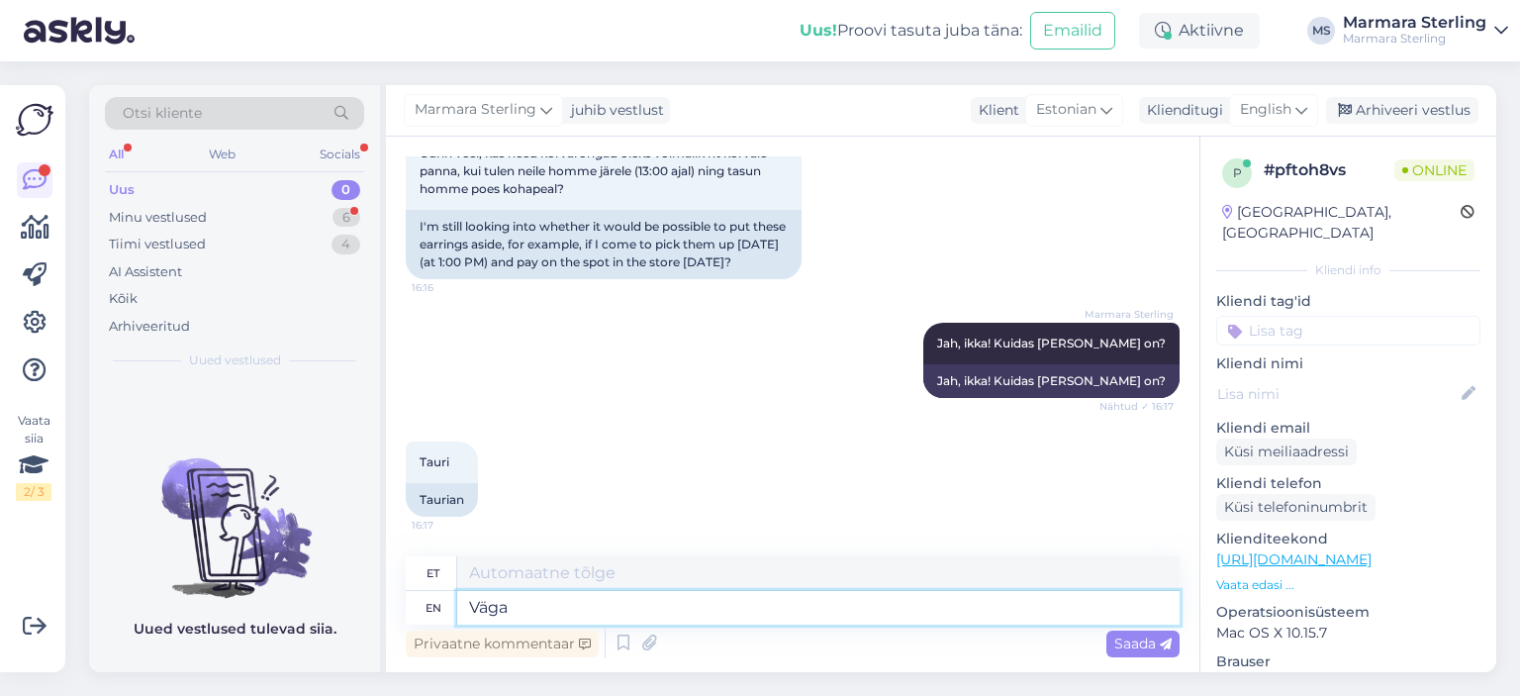
type textarea "Väga"
type textarea "Väga meeldiv,"
type textarea "Väga meeldiv, Tauri"
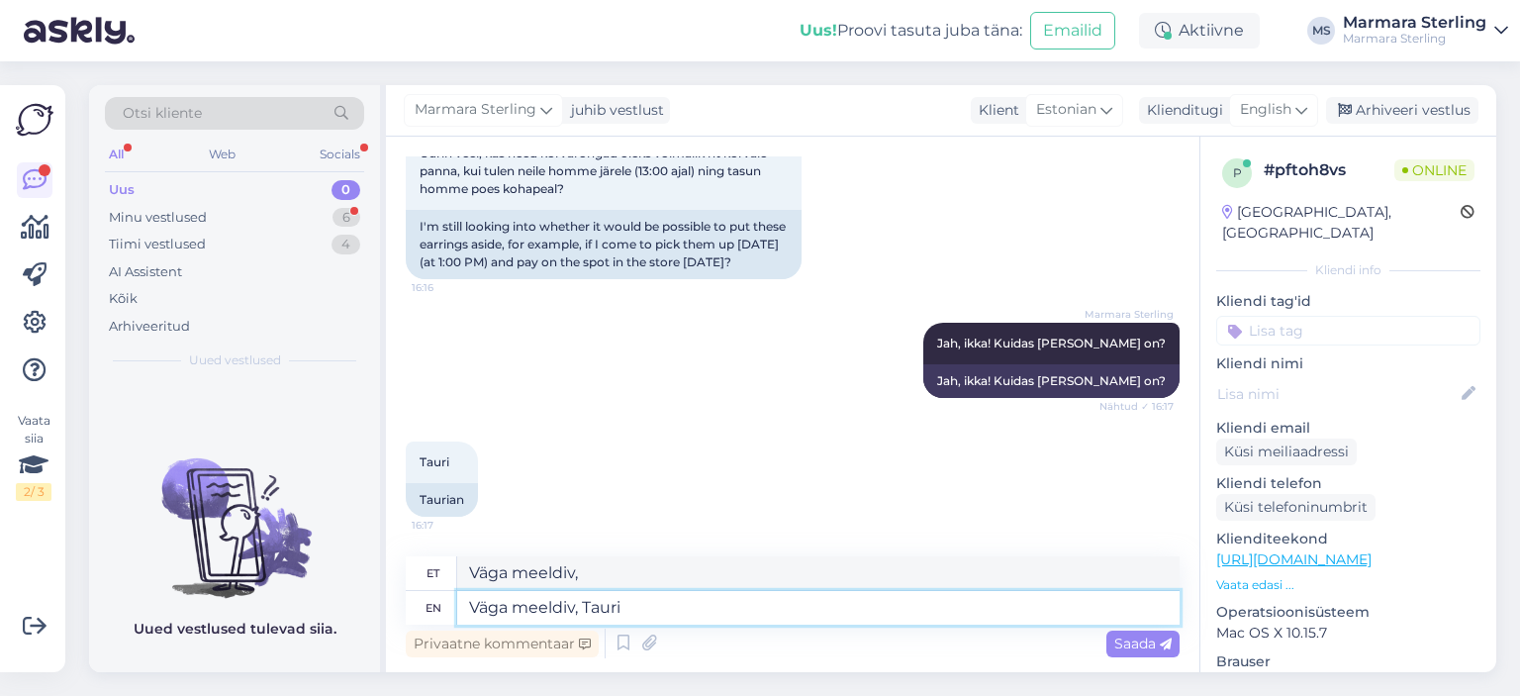
type textarea "Väga meeldiv, Tauri"
type textarea "Väga meeldiv, Tauri."
type textarea "Väga meeldiv, Tauri. Paneme"
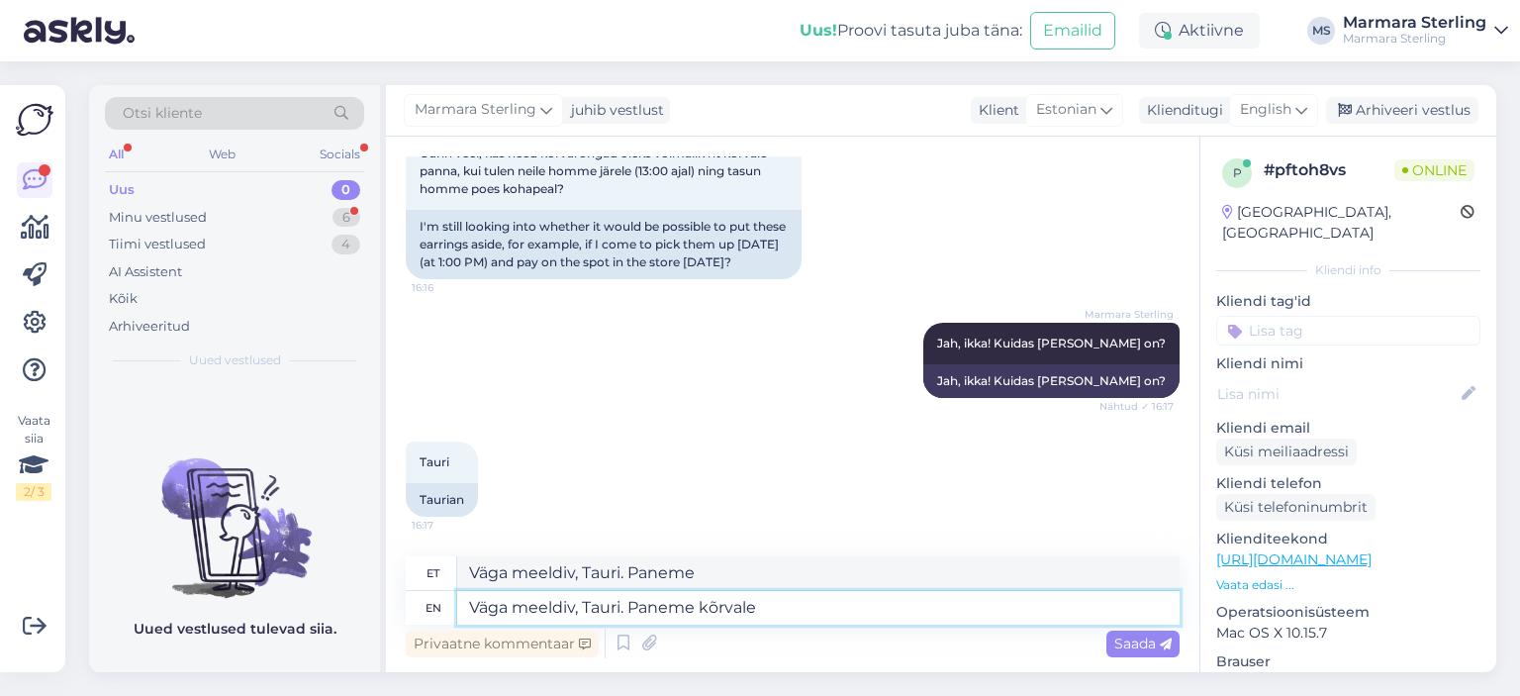
type textarea "Väga meeldiv, Tauri. Paneme kõrvale"
type textarea "Väga meeldiv, Tauri. Paneeme kõrvale"
type textarea "Väga meeldiv, Tauri. Paneme kõrvale ja o"
type textarea "Väga meeldiv, Tauri. Paneeme kõrvale ja"
type textarea "Väga meeldiv, Tauri. Paneme kõrvale ja ootame"
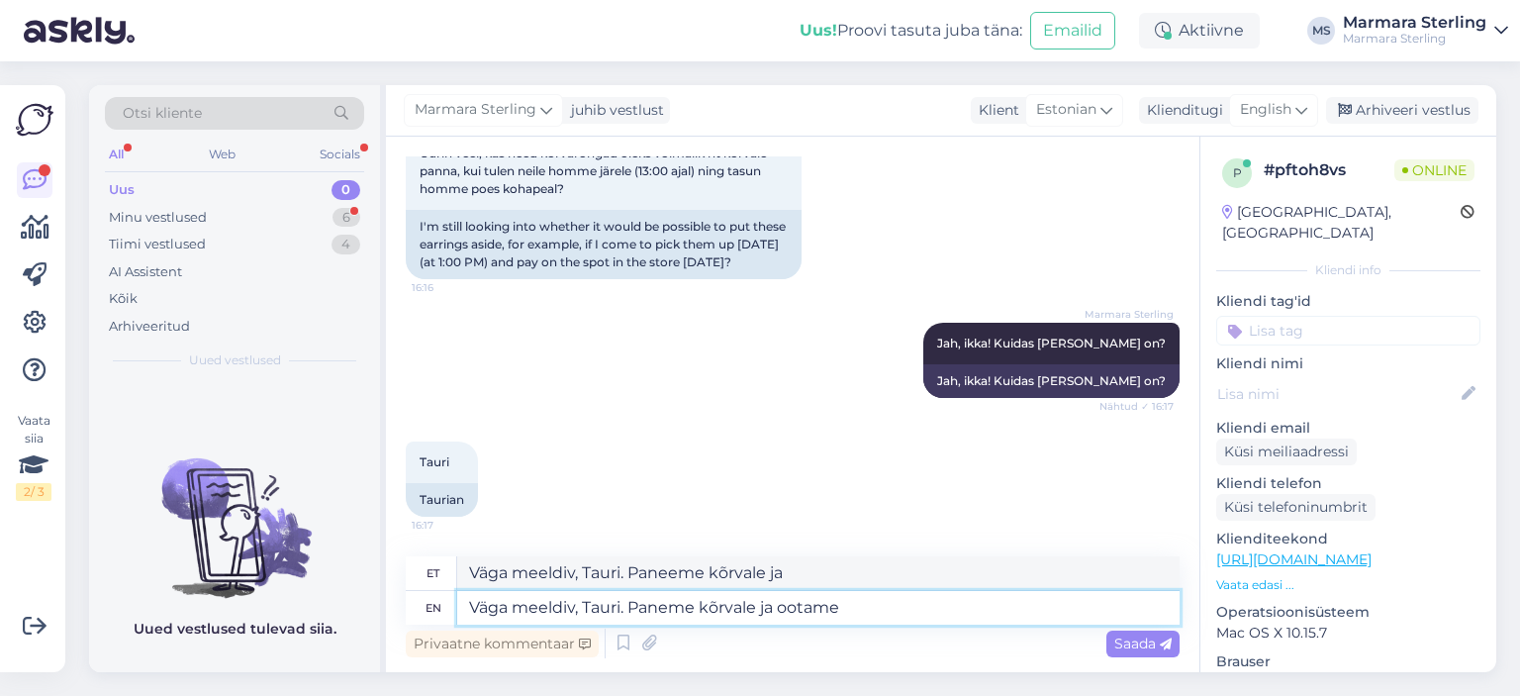
type textarea "Väga meeldiv, Tauri. Paneeme kõrvale ja ootame"
type textarea "Väga meeldiv, Tauri. Paneme kõrvale ja ootame Teid"
type textarea "Väga meeldiv, Tauri. Paneeme kõrvale ja ootame Teid"
type textarea "Väga meeldiv, Tauri. Paneme kõrvale ja ootame Teid homme"
type textarea "Väga meeldiv, Tauri. Paneeme kõrvale ja ootame Teid homme"
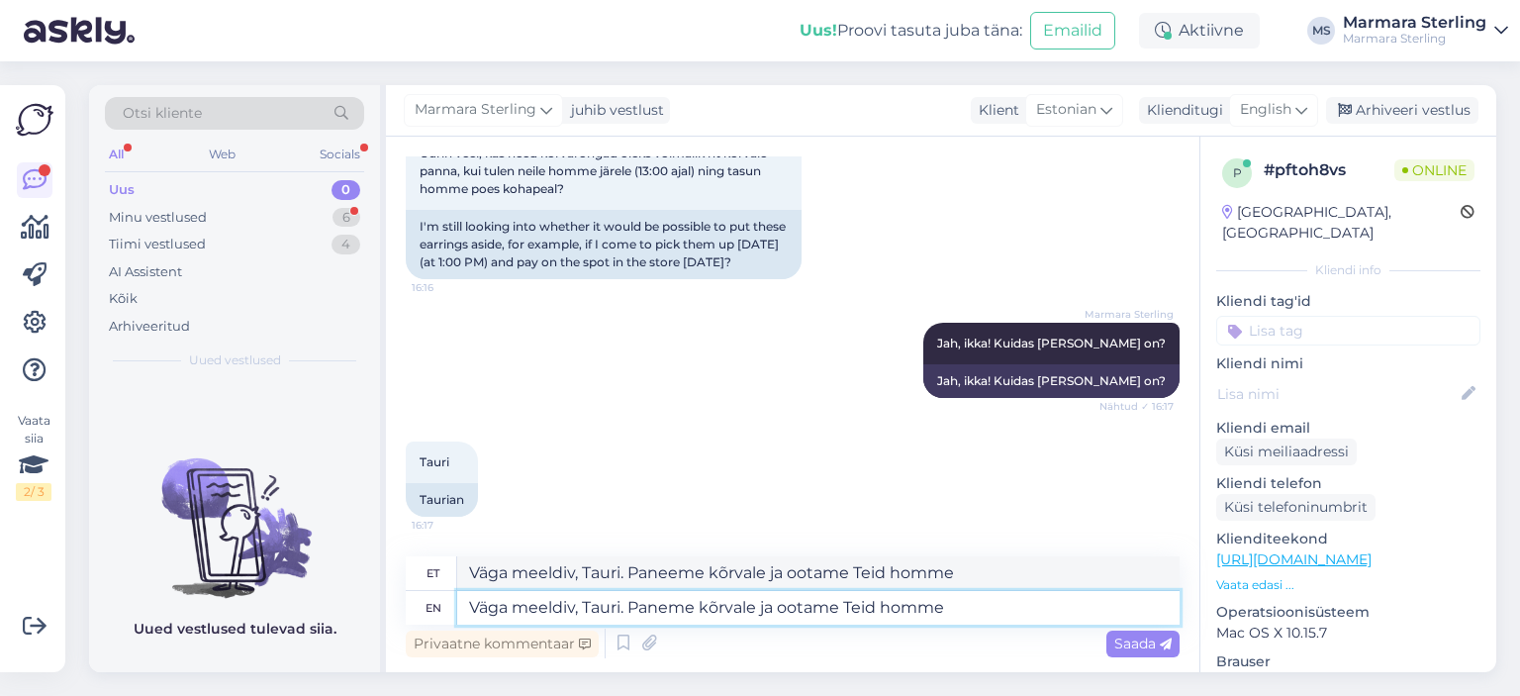
type textarea "Väga meeldiv, Tauri. Paneme kõrvale ja ootame Teid homme!"
type textarea "Väga meeldiv, Tauri. Paneeme kõrvale ja ootame Teid homme!"
type textarea "Väga meeldiv, Tauri. Paneme kõrvale ja ootame Teid homme!"
click at [687, 573] on textarea "Väga meeldiv, Tauri. Paneeme kõrvale ja ootame Teid homme!" at bounding box center [818, 573] width 722 height 34
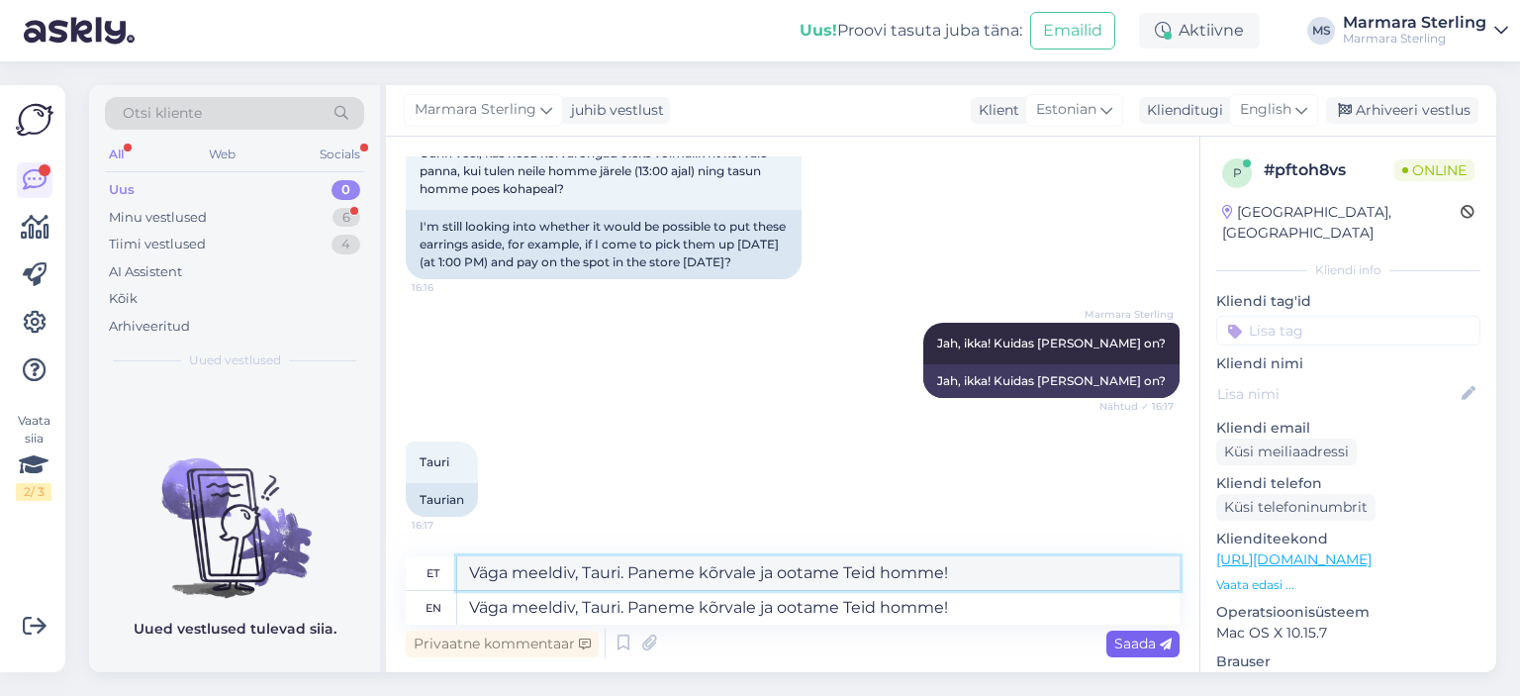
type textarea "Väga meeldiv, Tauri. Paneme kõrvale ja ootame Teid homme!"
click at [1130, 640] on span "Saada" at bounding box center [1142, 643] width 57 height 18
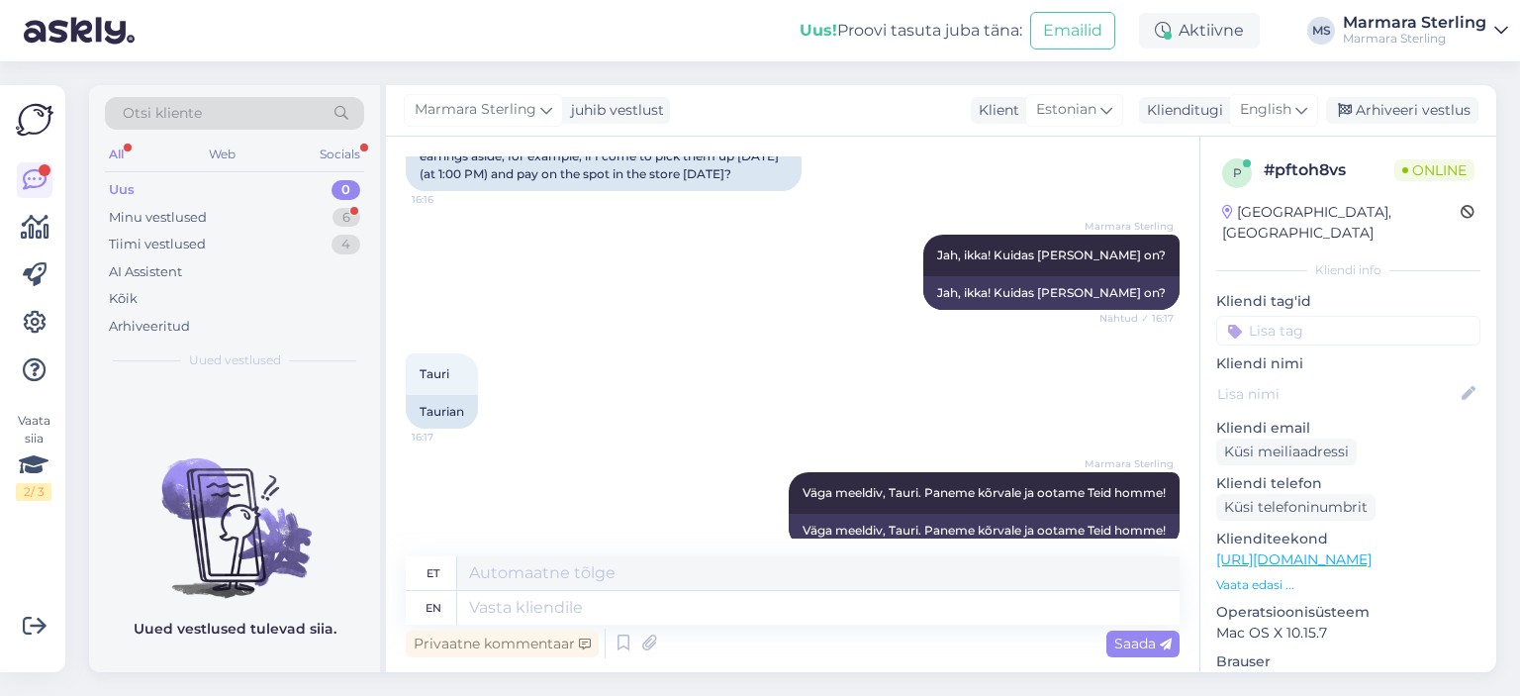
scroll to position [1002, 0]
